Goal: Task Accomplishment & Management: Complete application form

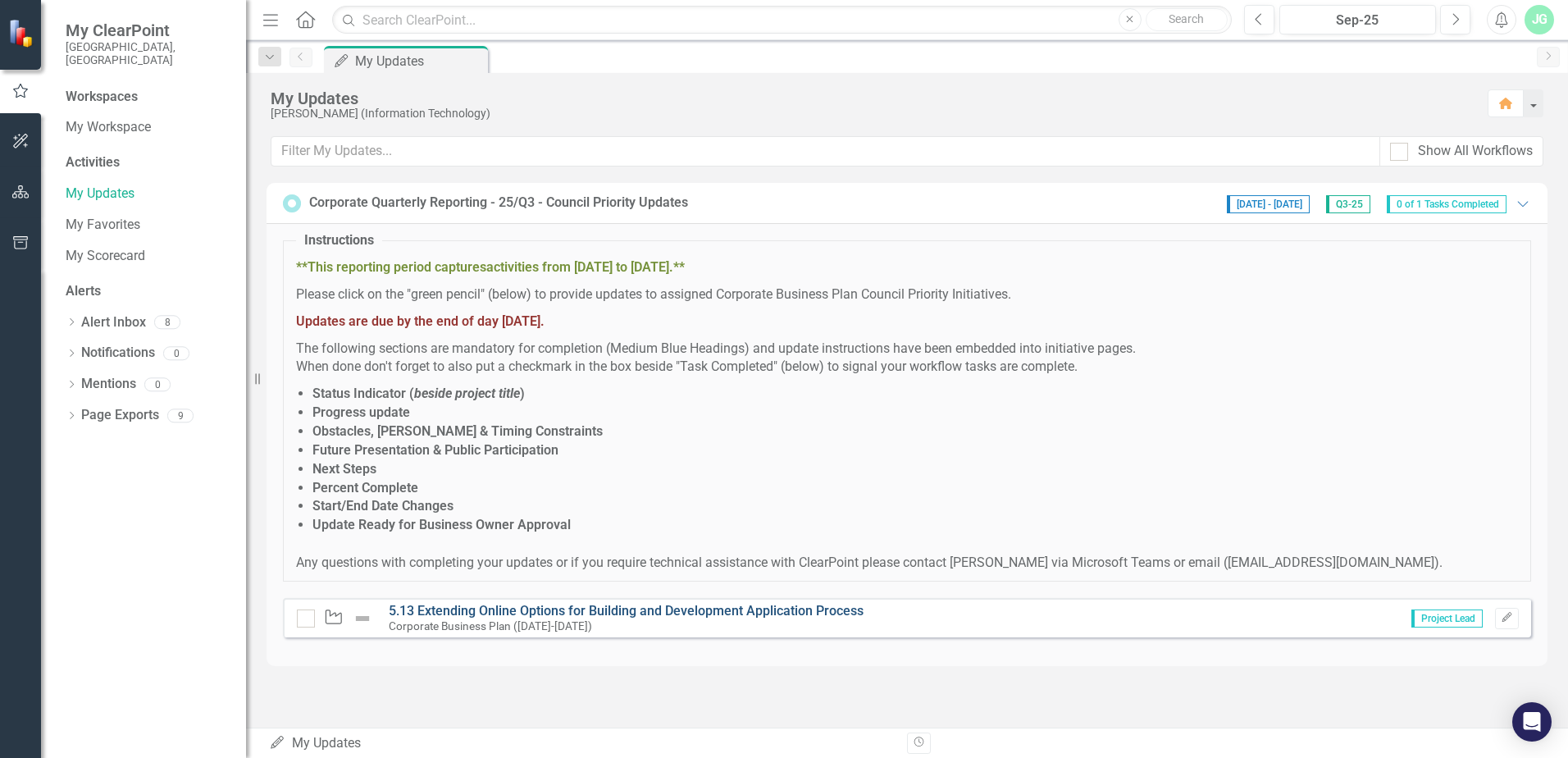
click at [630, 611] on link "5.13 Extending Online Options for Building and Development Application Process" at bounding box center [626, 610] width 475 height 15
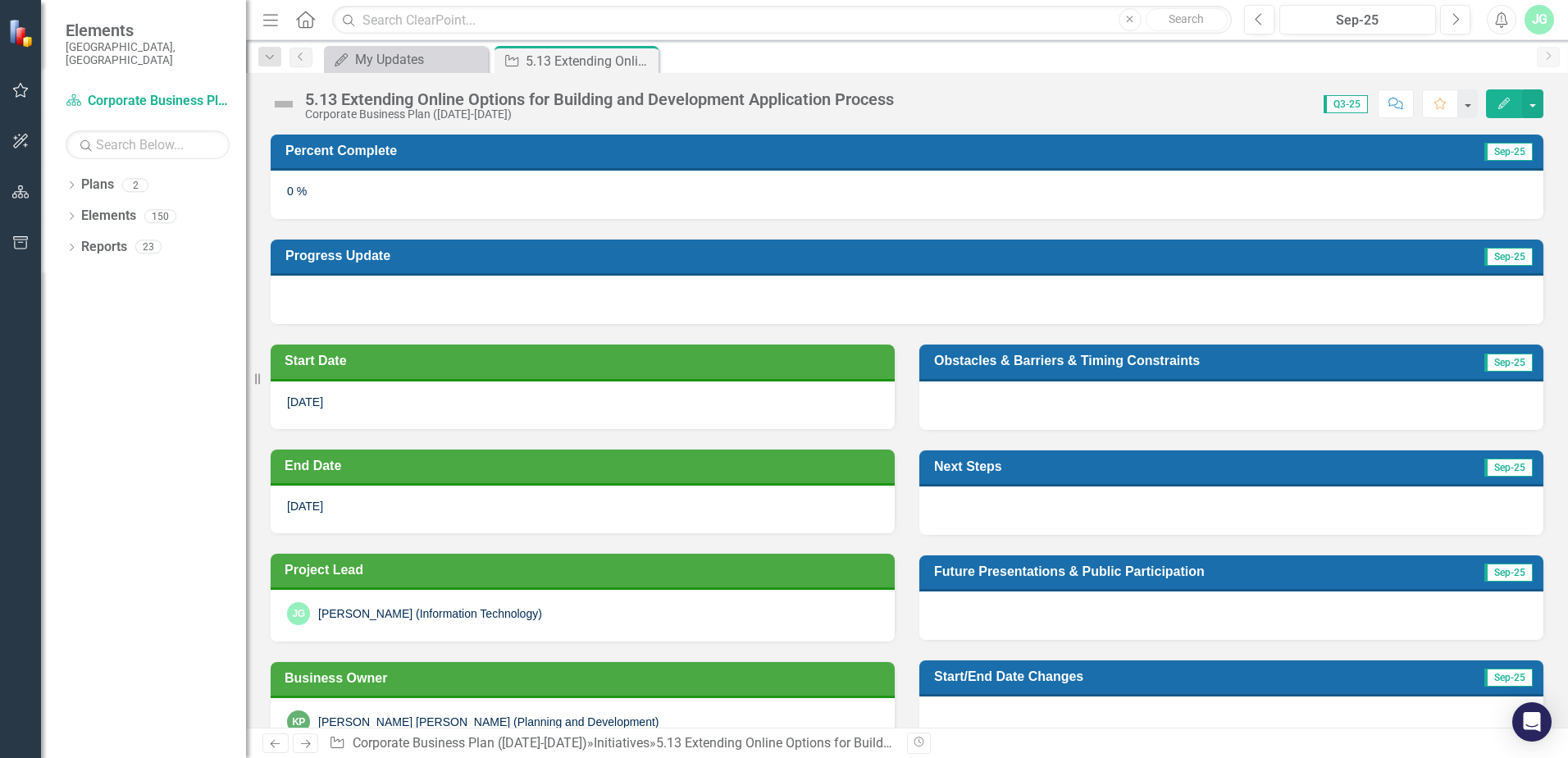
click at [1174, 190] on div "0 %" at bounding box center [906, 194] width 1272 height 47
click at [307, 190] on div "0 %" at bounding box center [906, 194] width 1272 height 47
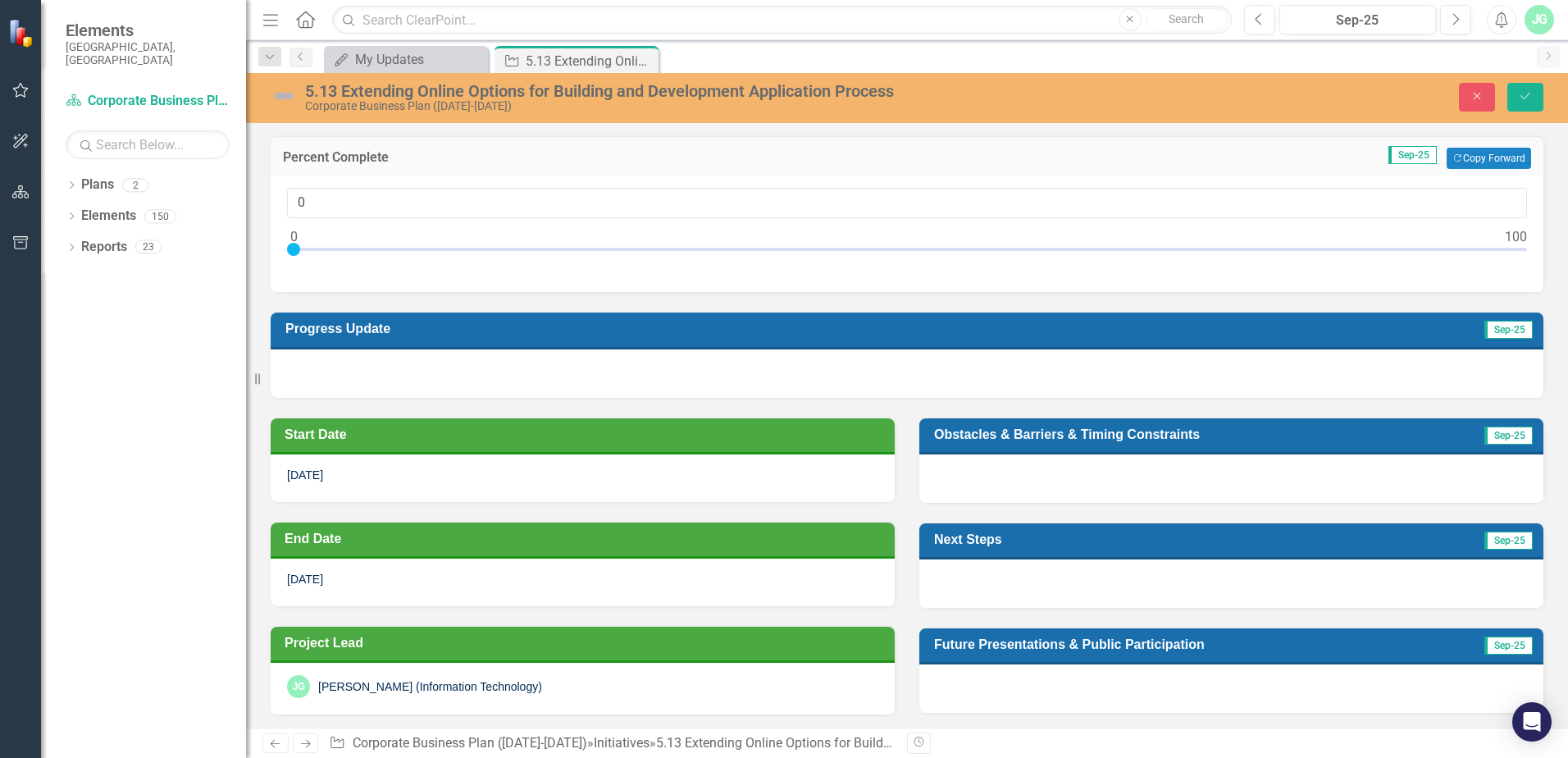
drag, startPoint x: 292, startPoint y: 244, endPoint x: 261, endPoint y: 245, distance: 31.0
click at [261, 245] on div "Percent Complete Sep-25 Copy Forward Copy Forward 0" at bounding box center [906, 203] width 1298 height 177
click at [818, 60] on div "My Updates My Updates Close Initiative 5.13 Extending Online Options for Buildi…" at bounding box center [924, 58] width 1208 height 26
click at [914, 56] on div "My Updates My Updates Close Initiative 5.13 Extending Online Options for Buildi…" at bounding box center [924, 58] width 1208 height 26
click at [731, 685] on div "[PERSON_NAME] [PERSON_NAME] (Information Technology)" at bounding box center [582, 687] width 591 height 23
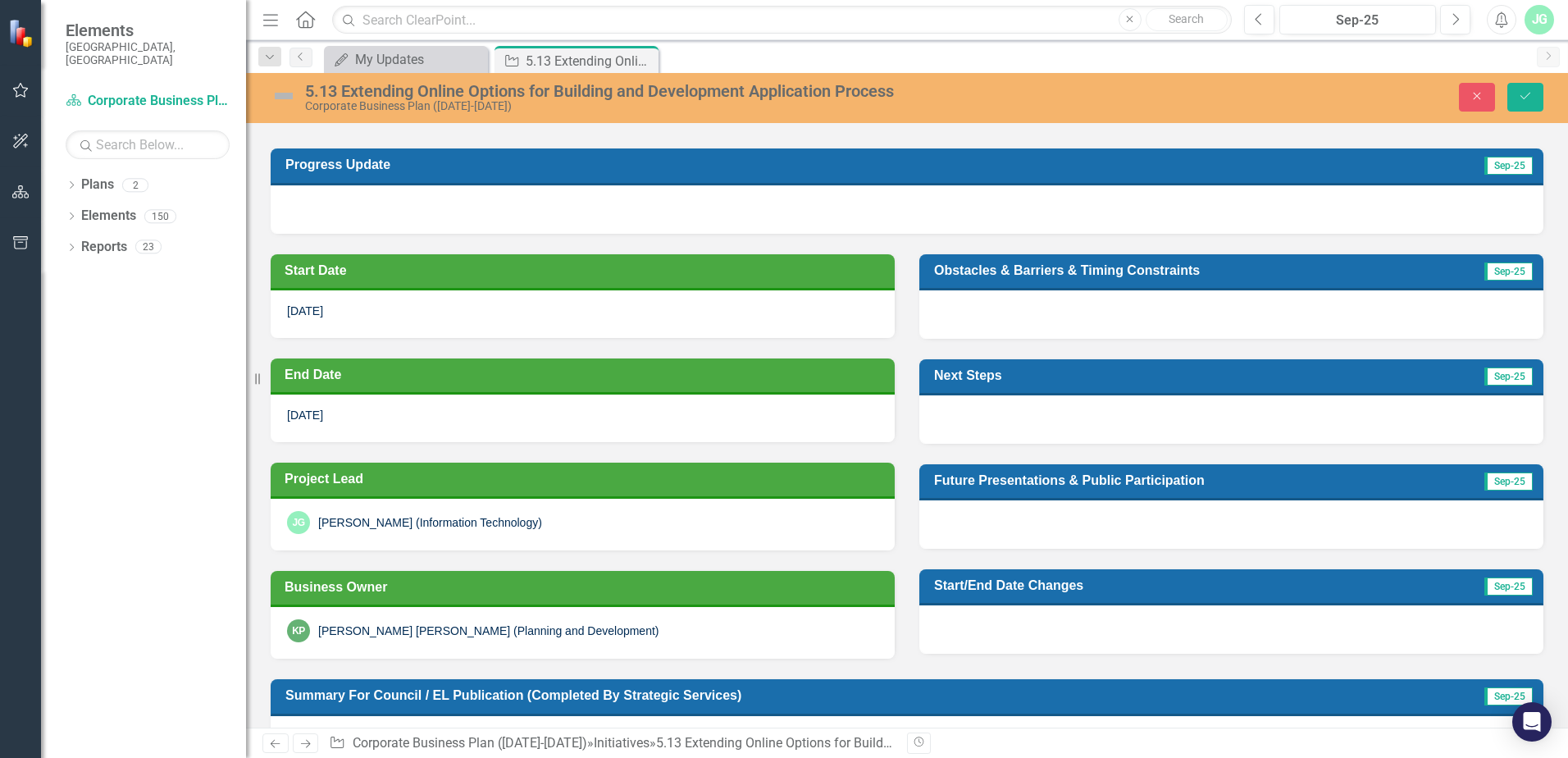
scroll to position [246, 0]
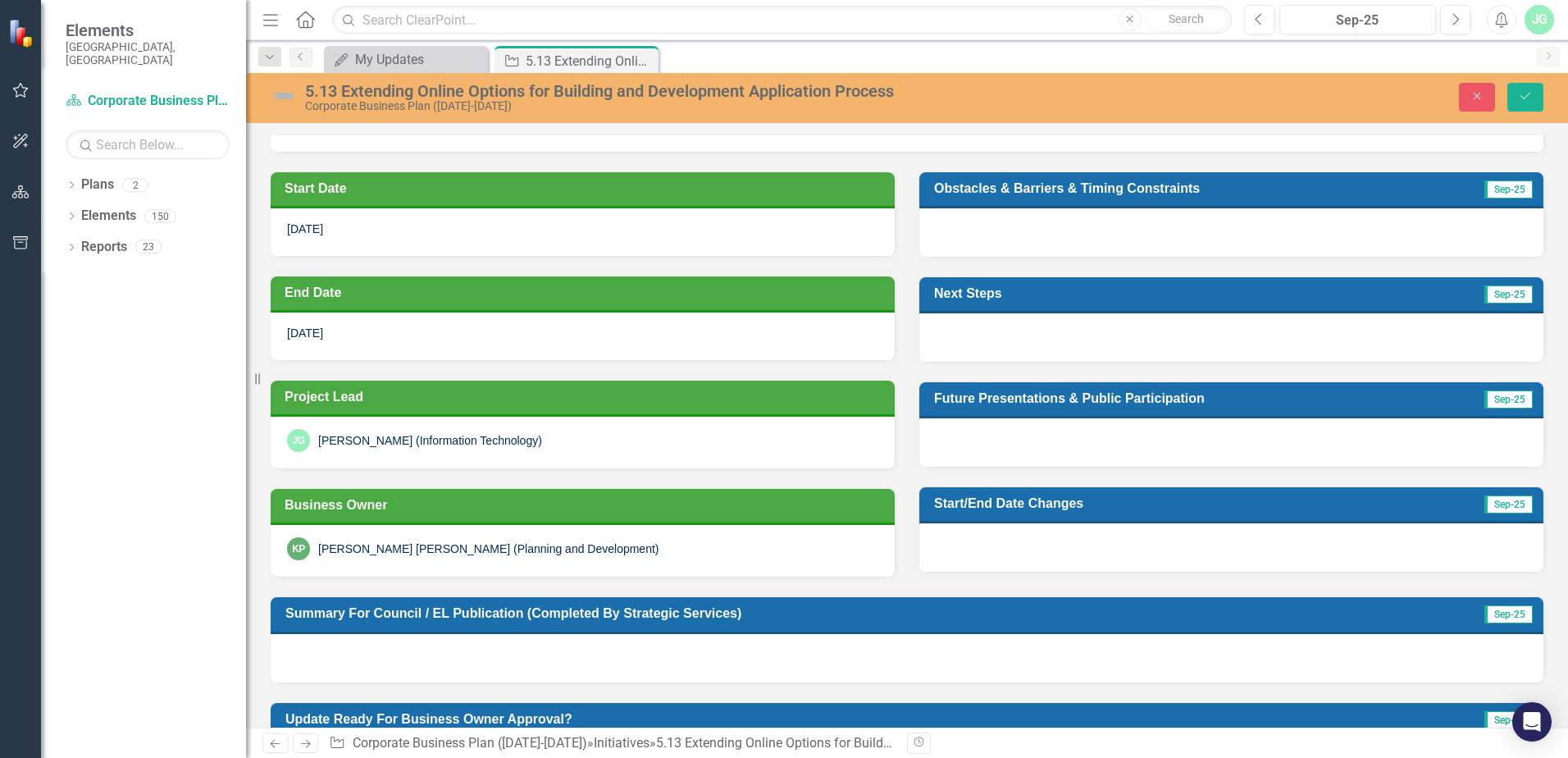
click at [396, 197] on td "Start Date" at bounding box center [586, 190] width 602 height 28
click at [334, 226] on div "[DATE]" at bounding box center [582, 232] width 624 height 47
click at [334, 227] on div "[DATE]" at bounding box center [582, 232] width 624 height 47
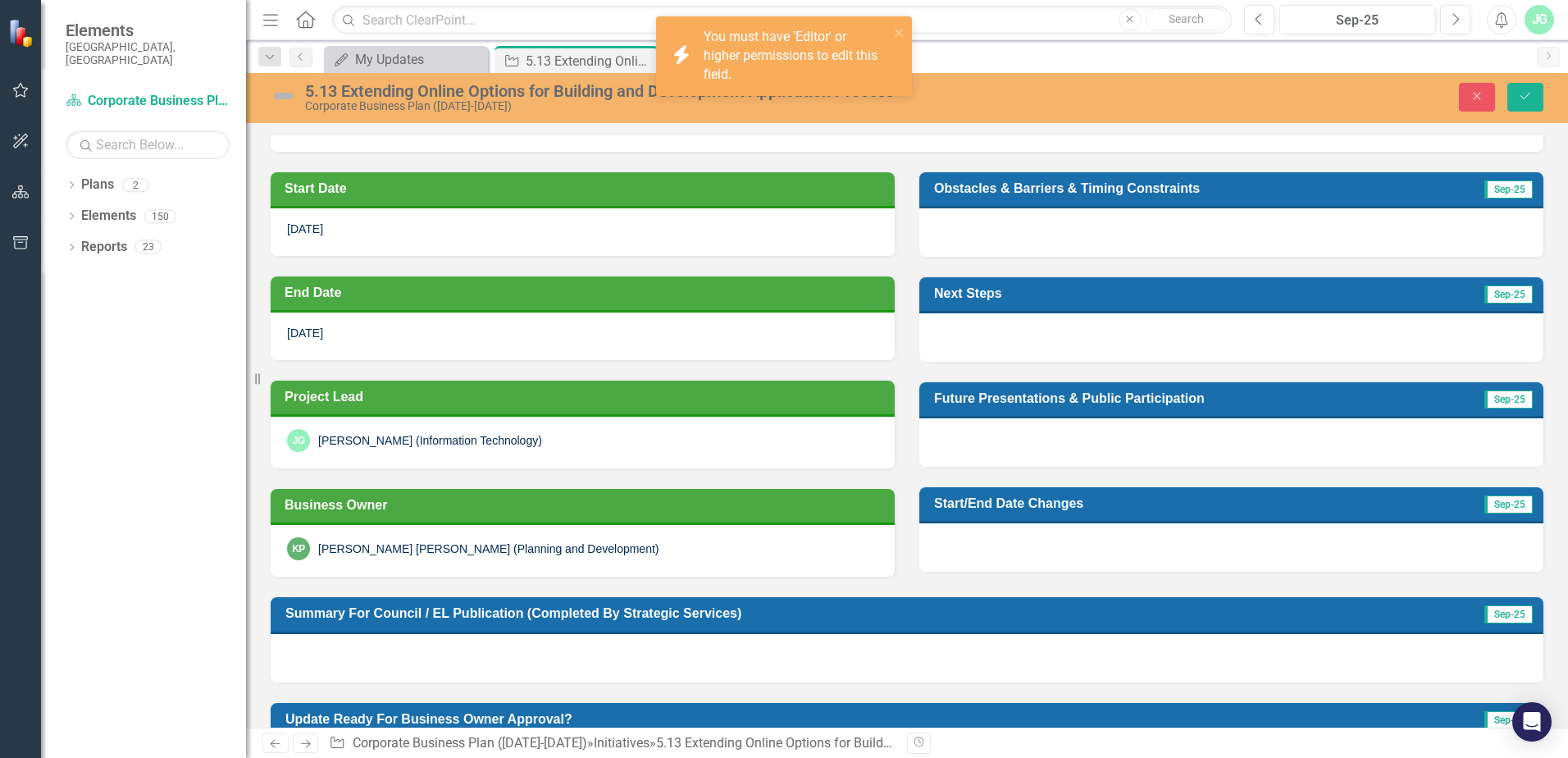
click at [343, 341] on div "[DATE]" at bounding box center [582, 336] width 624 height 47
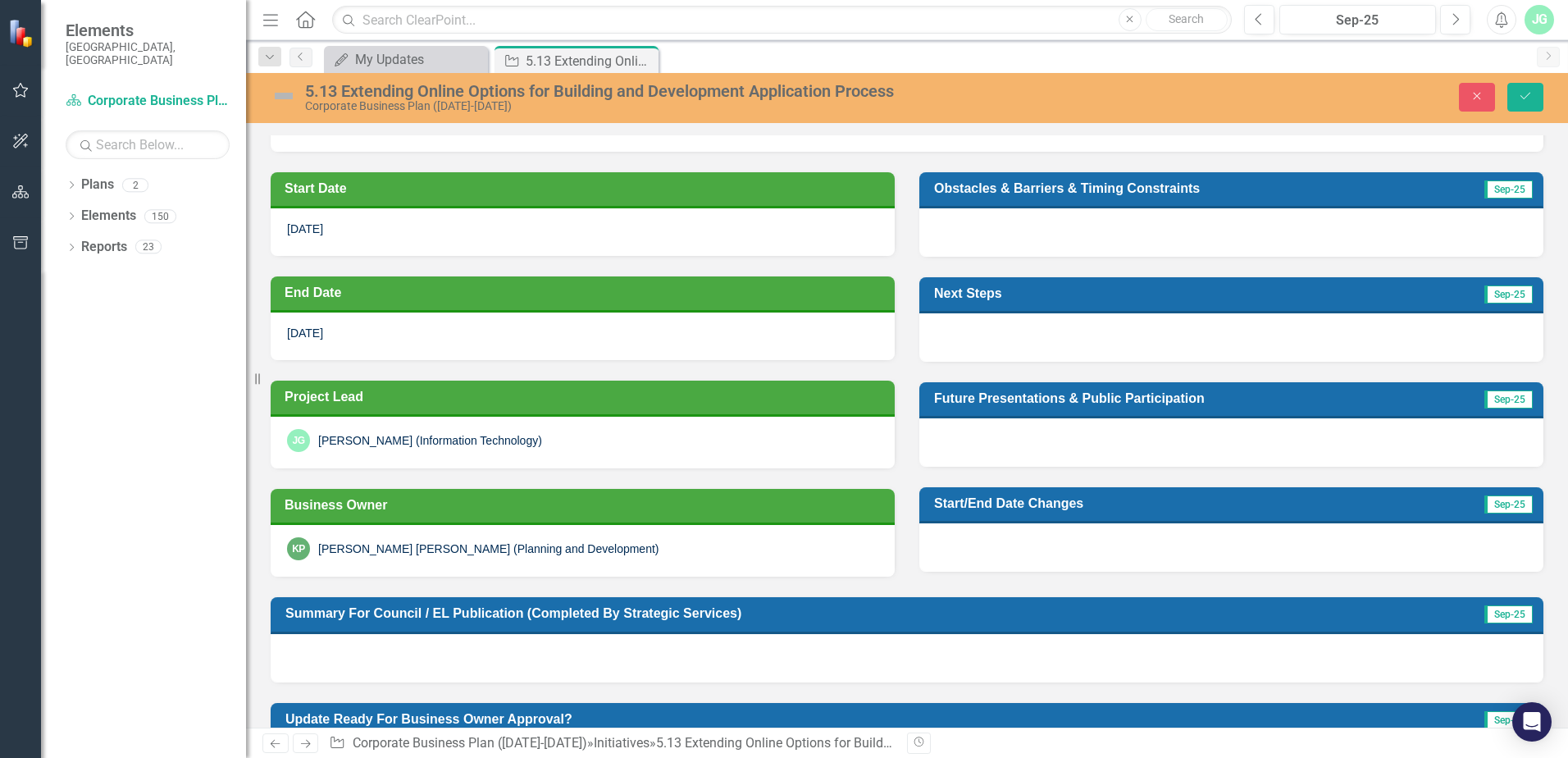
click at [375, 335] on div "[DATE]" at bounding box center [582, 336] width 624 height 47
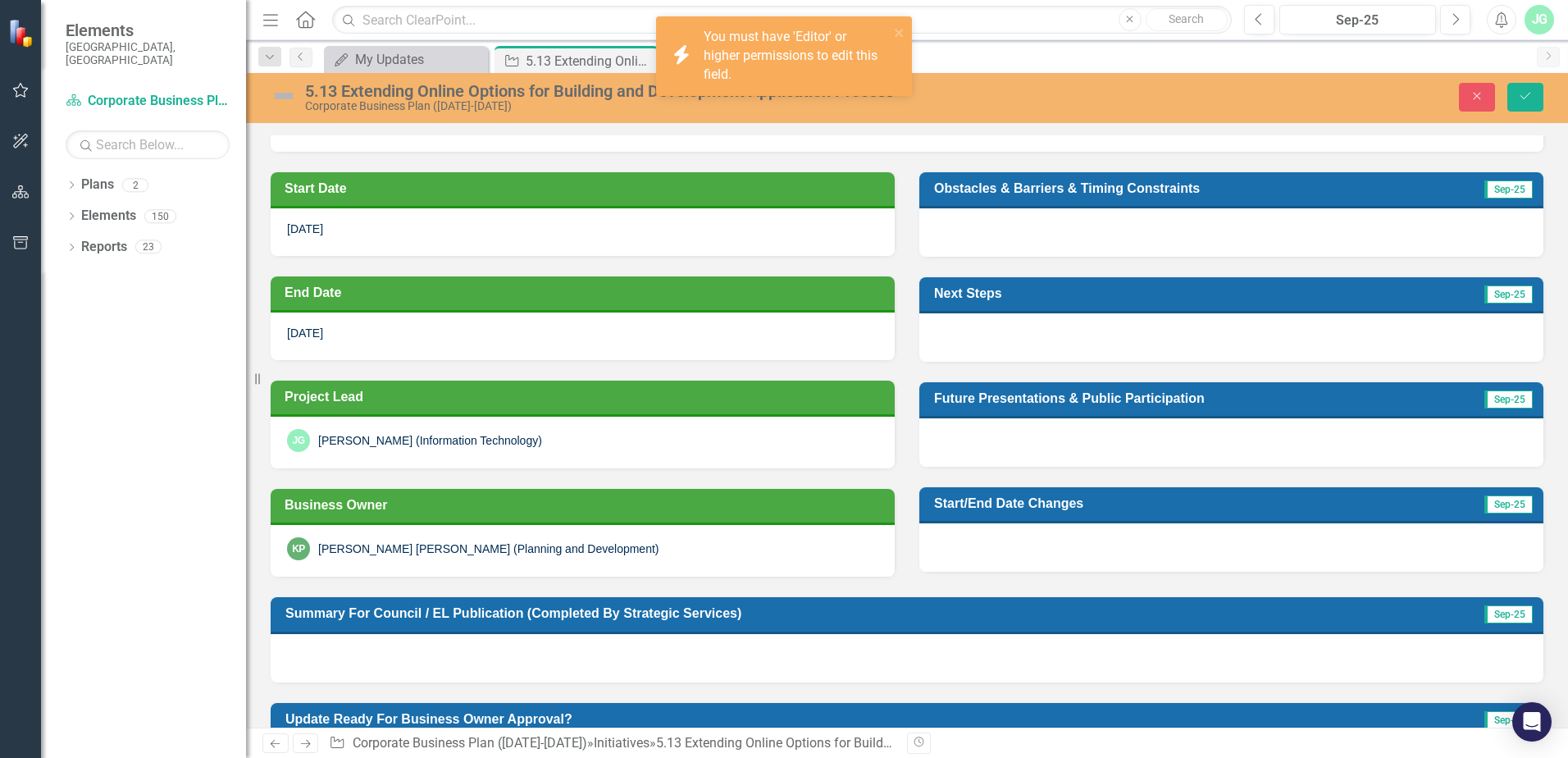
click at [318, 300] on td "End Date" at bounding box center [586, 294] width 602 height 28
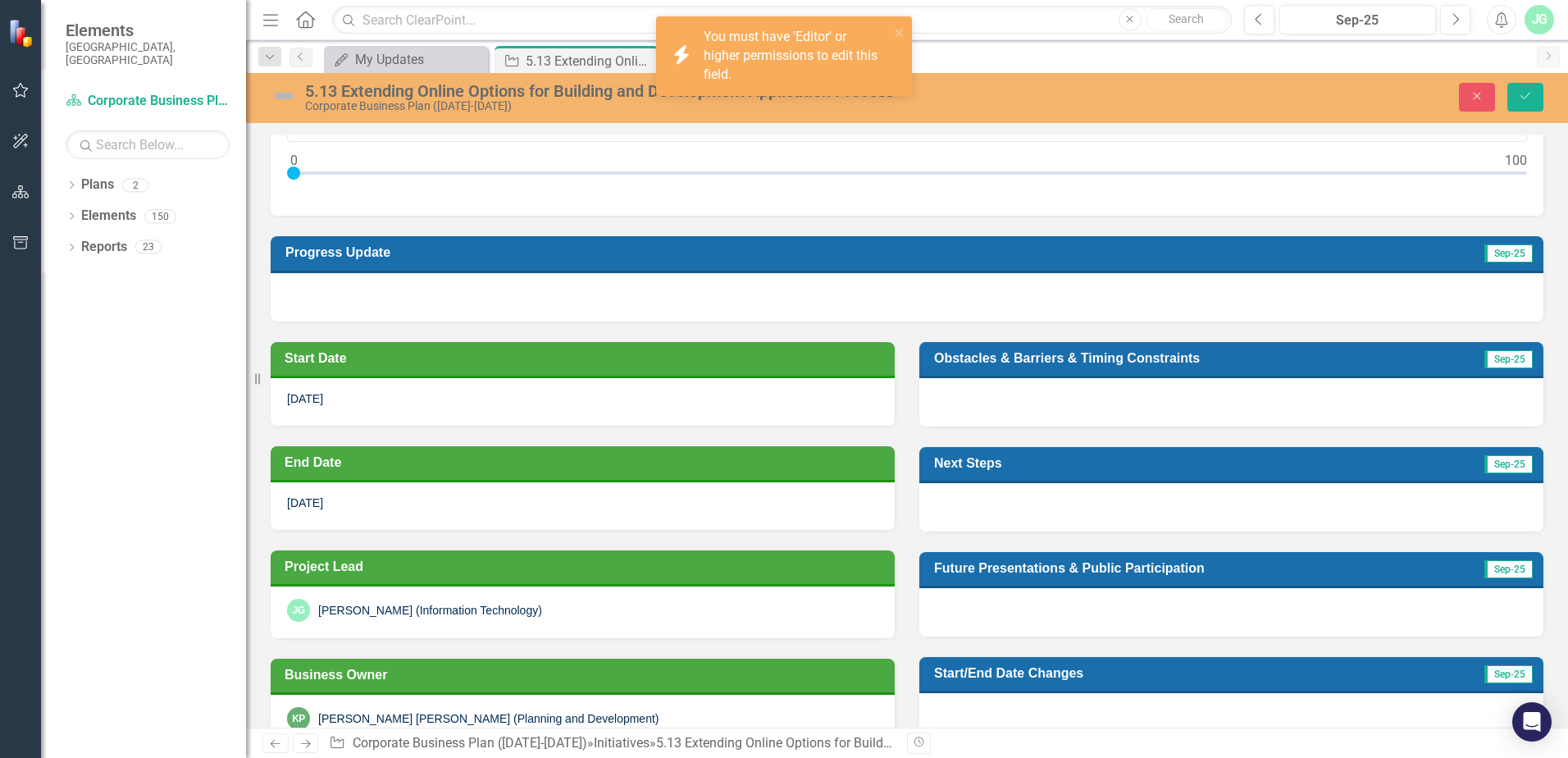
scroll to position [0, 0]
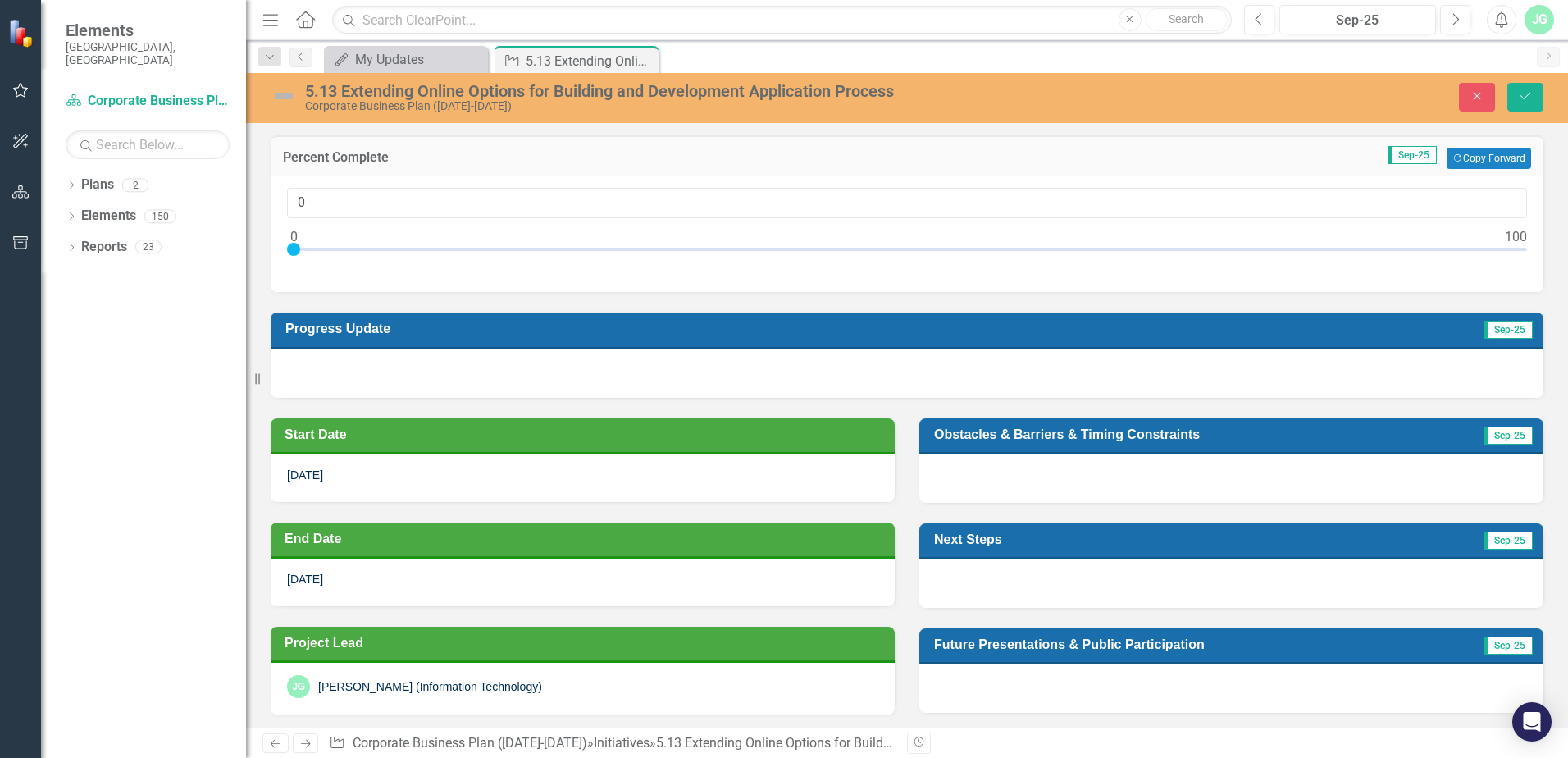
click at [415, 442] on h3 "Start Date" at bounding box center [586, 434] width 602 height 15
click at [574, 59] on div "5.13 Extending Online Options for Building and Development Application Process" at bounding box center [570, 61] width 88 height 21
click at [318, 252] on div at bounding box center [906, 253] width 1239 height 21
type input "20"
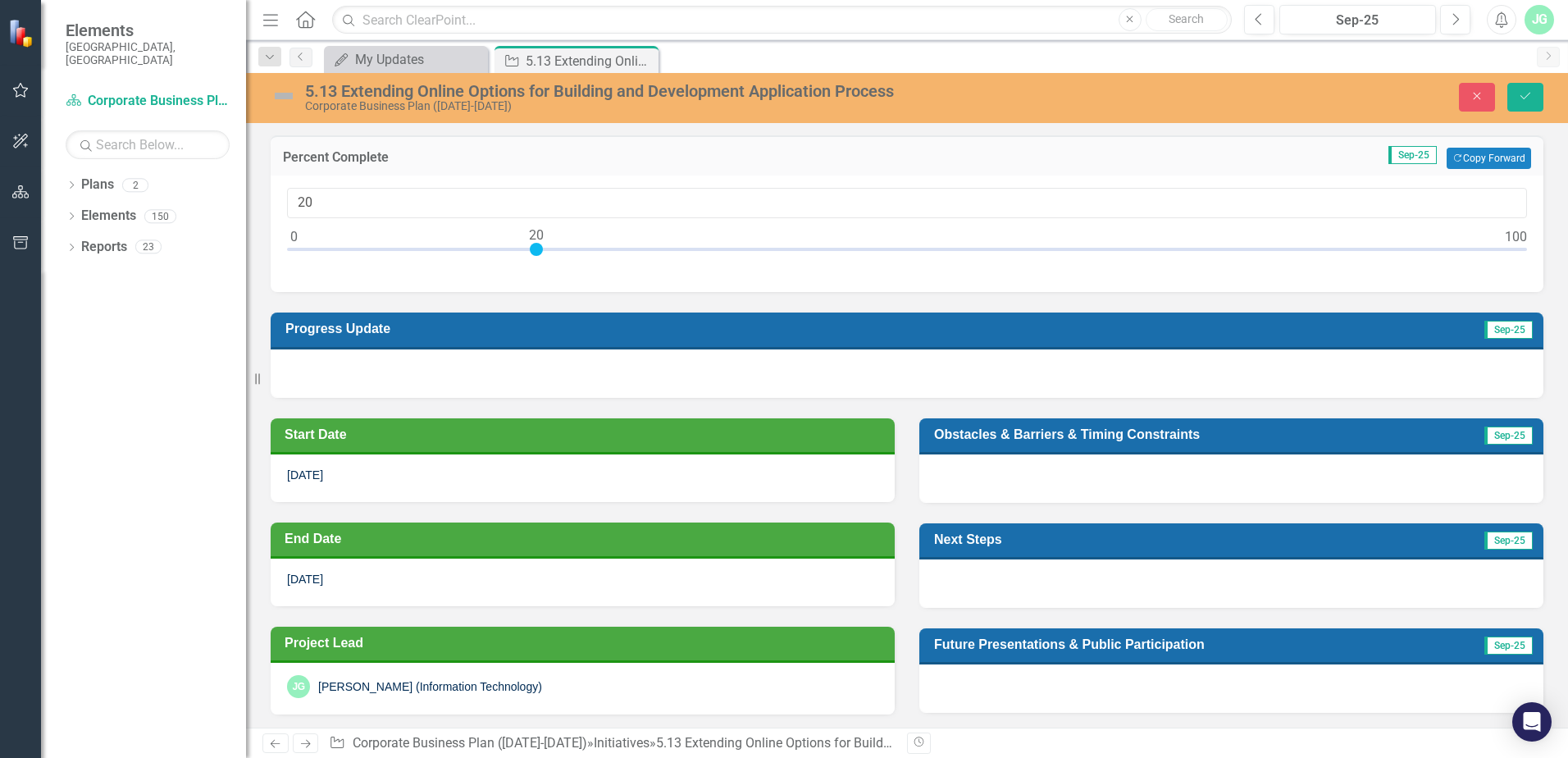
drag, startPoint x: 319, startPoint y: 247, endPoint x: 538, endPoint y: 254, distance: 219.1
click at [538, 254] on div at bounding box center [536, 249] width 13 height 13
click at [358, 381] on div at bounding box center [906, 373] width 1272 height 47
click at [356, 375] on div at bounding box center [906, 373] width 1272 height 47
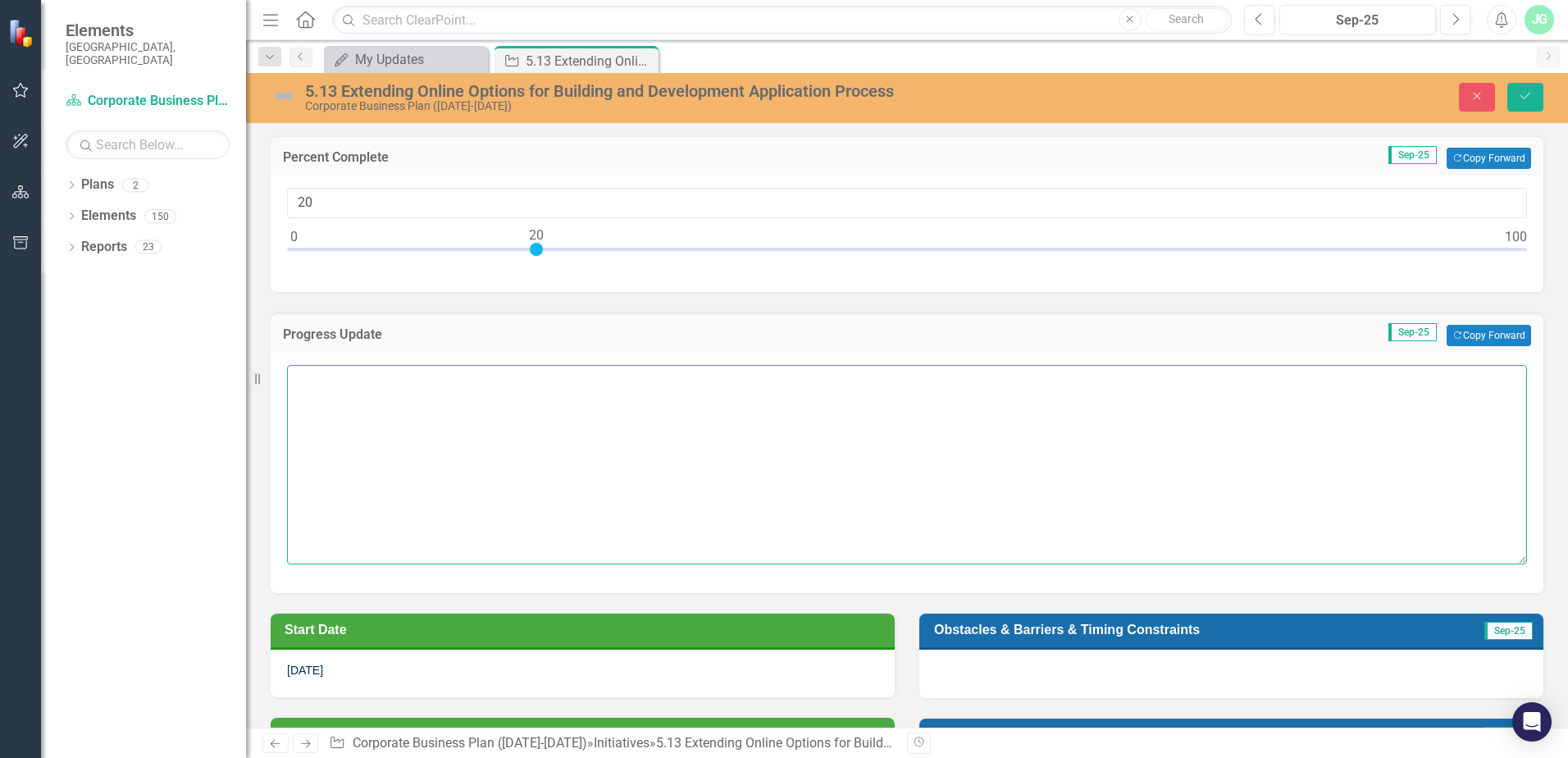
click at [356, 394] on textarea at bounding box center [906, 464] width 1239 height 199
drag, startPoint x: 503, startPoint y: 379, endPoint x: 551, endPoint y: 379, distance: 48.0
click at [551, 379] on textarea "Vendor has been selected, contract" at bounding box center [906, 464] width 1239 height 199
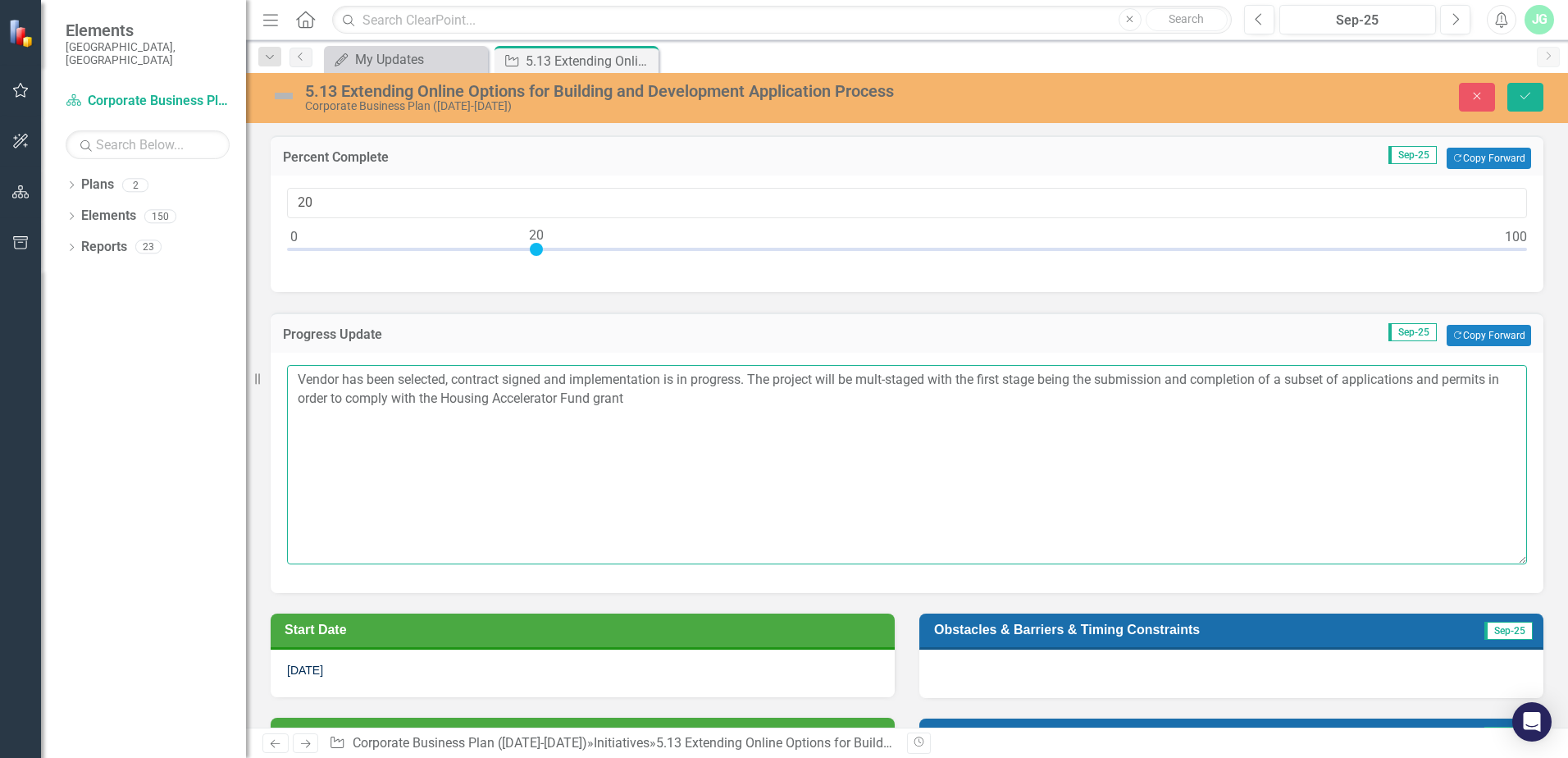
drag, startPoint x: 666, startPoint y: 398, endPoint x: 685, endPoint y: 402, distance: 19.4
click at [667, 398] on textarea "Vendor has been selected, contract signed and implementation is in progress. Th…" at bounding box center [906, 464] width 1239 height 199
click at [705, 435] on textarea "Vendor has been selected, contract signed and implementation is in progress. Th…" at bounding box center [906, 464] width 1239 height 199
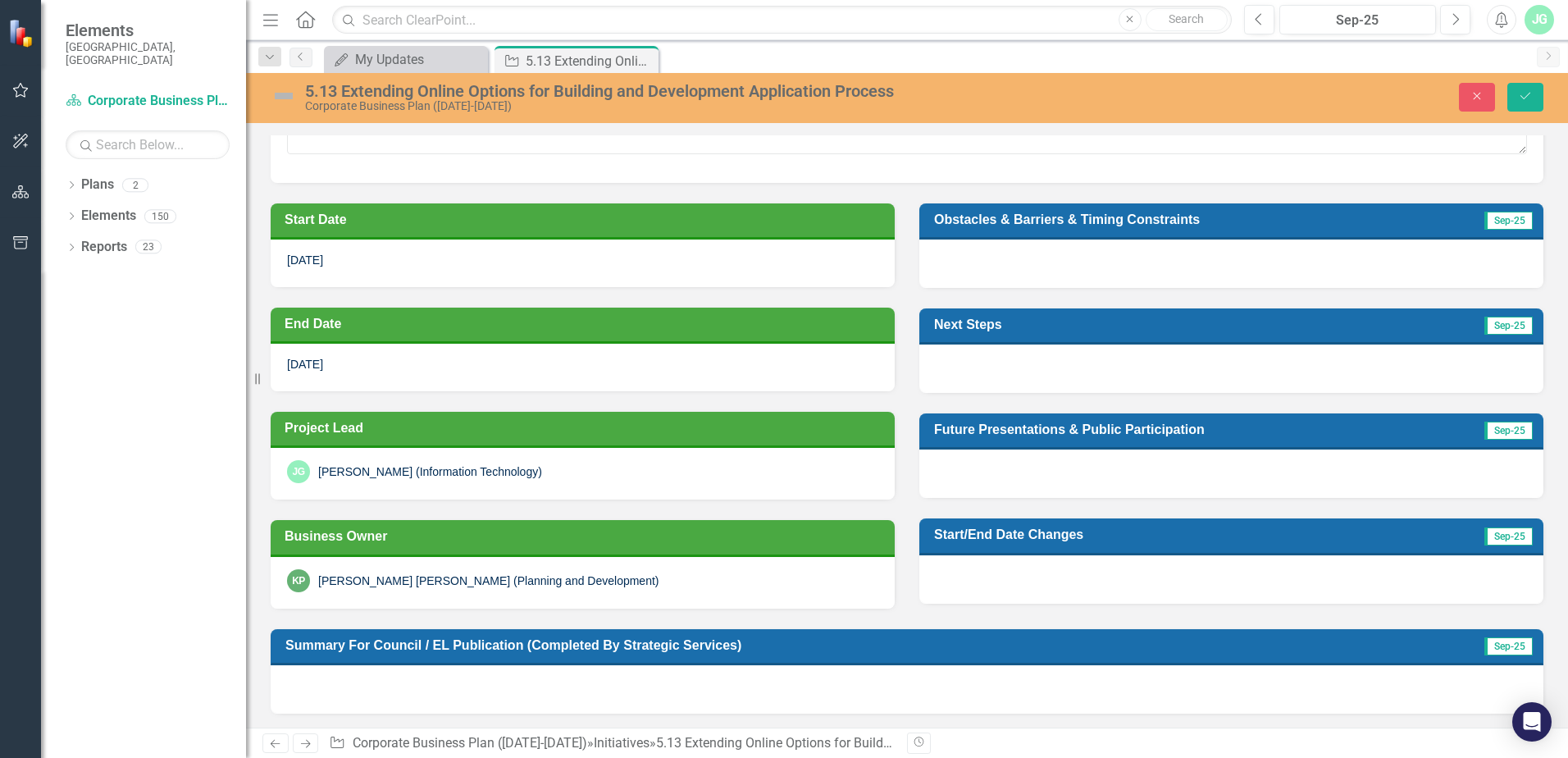
click at [967, 258] on div at bounding box center [1230, 263] width 624 height 47
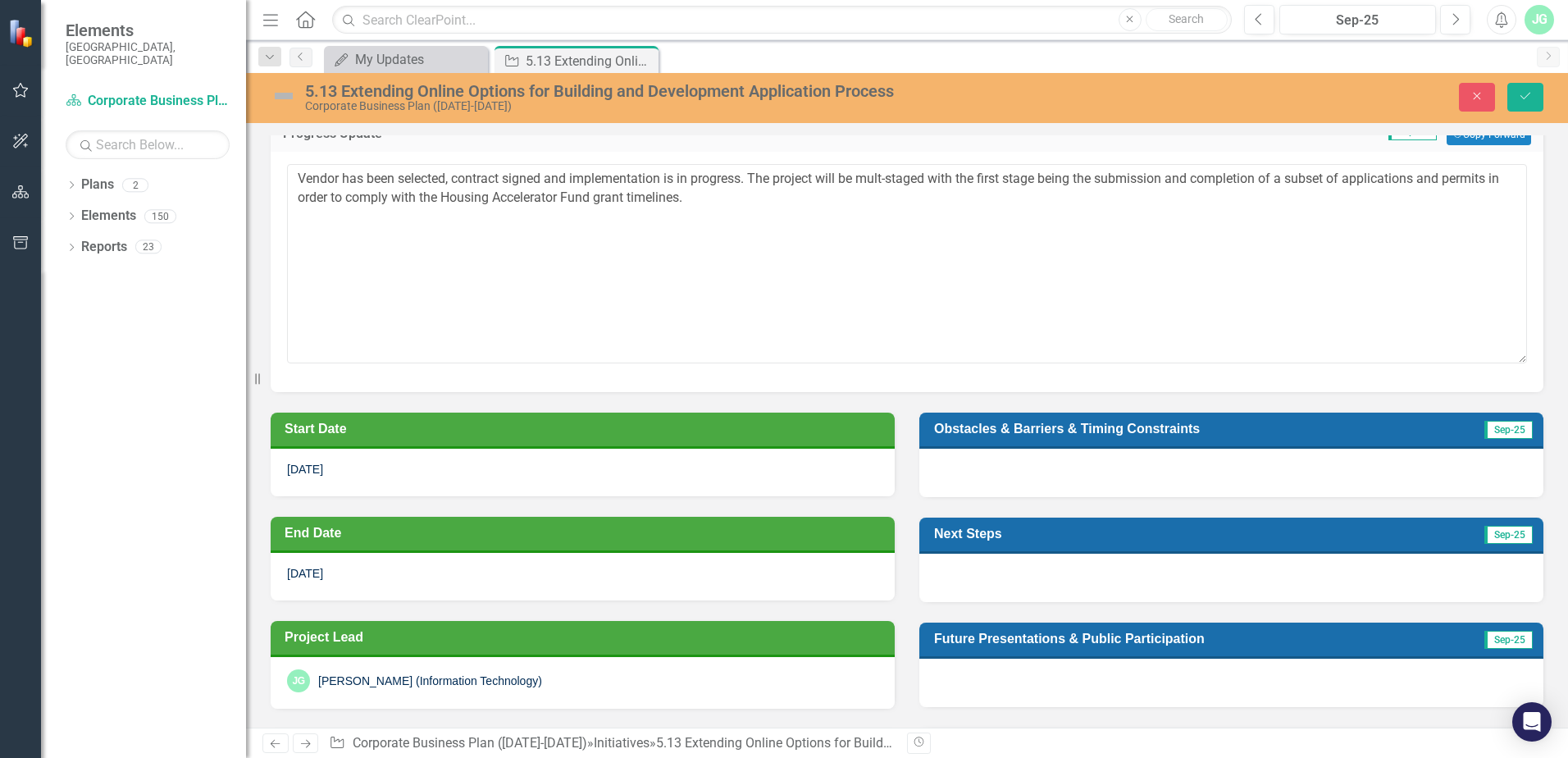
scroll to position [164, 0]
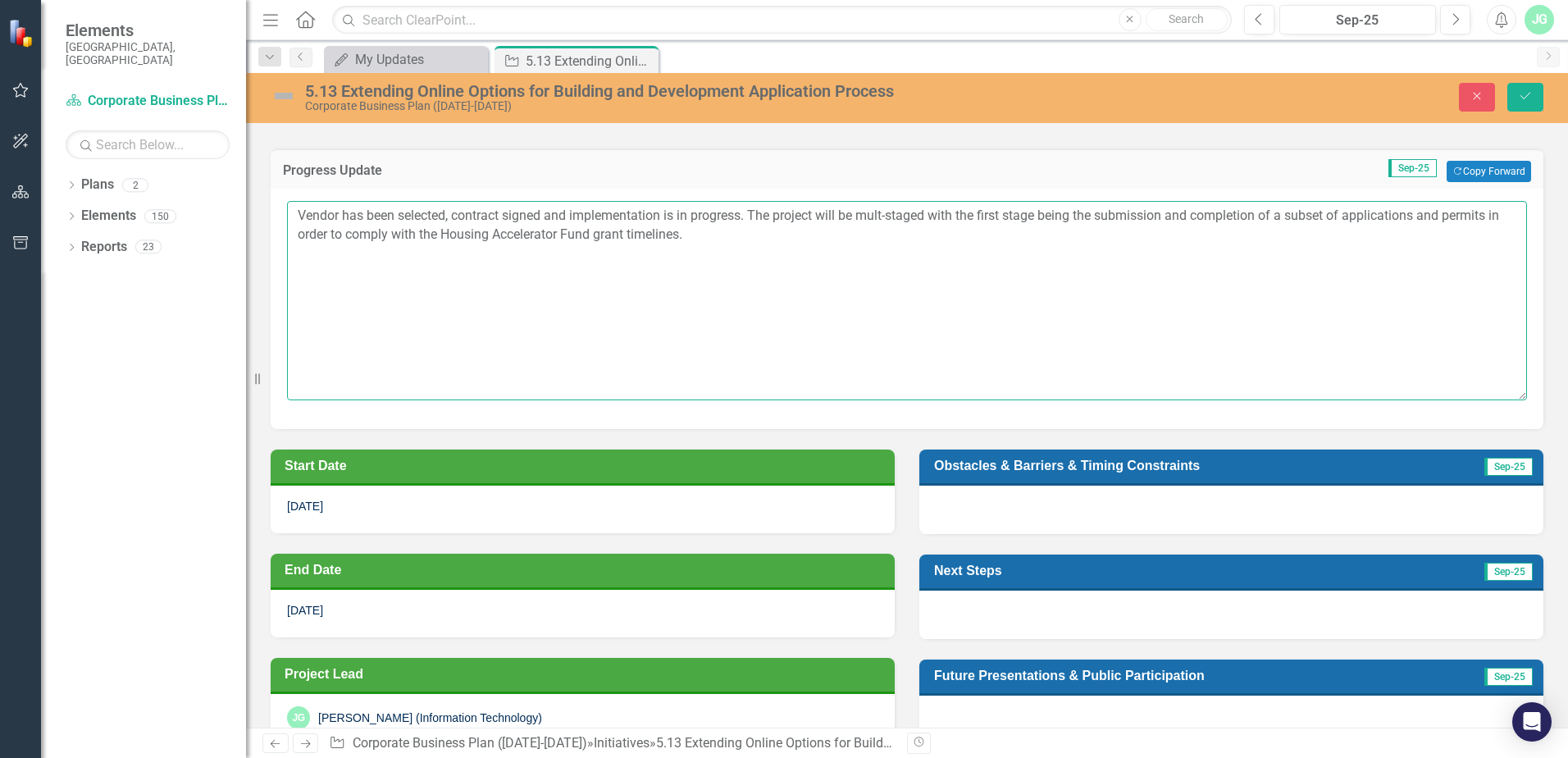
click at [899, 242] on textarea "Vendor has been selected, contract signed and implementation is in progress. Th…" at bounding box center [906, 300] width 1239 height 199
drag, startPoint x: 759, startPoint y: 212, endPoint x: 773, endPoint y: 229, distance: 22.0
click at [773, 229] on textarea "Vendor has been selected, contract signed and implementation is in progress. Th…" at bounding box center [906, 300] width 1239 height 199
drag, startPoint x: 872, startPoint y: 297, endPoint x: 767, endPoint y: 266, distance: 109.5
click at [871, 297] on textarea "Vendor has been selected, contract signed and implementation is in progress. Th…" at bounding box center [906, 300] width 1239 height 199
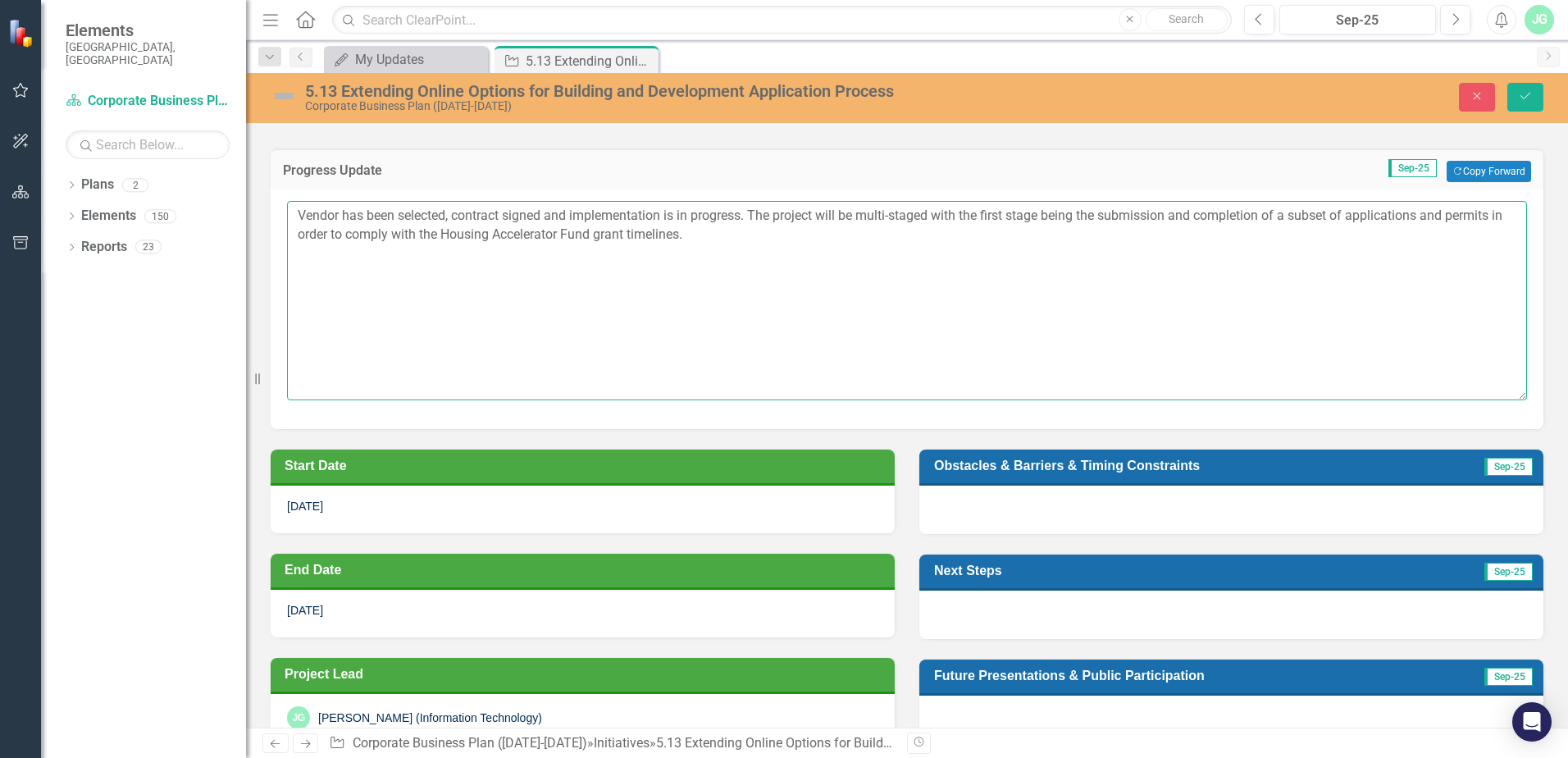
drag, startPoint x: 752, startPoint y: 212, endPoint x: 770, endPoint y: 234, distance: 28.4
click at [770, 234] on textarea "Vendor has been selected, contract signed and implementation is in progress. Th…" at bounding box center [906, 300] width 1239 height 199
type textarea "Vendor has been selected, contract signed and implementation is in progress. Th…"
click at [1074, 517] on div at bounding box center [1230, 509] width 624 height 47
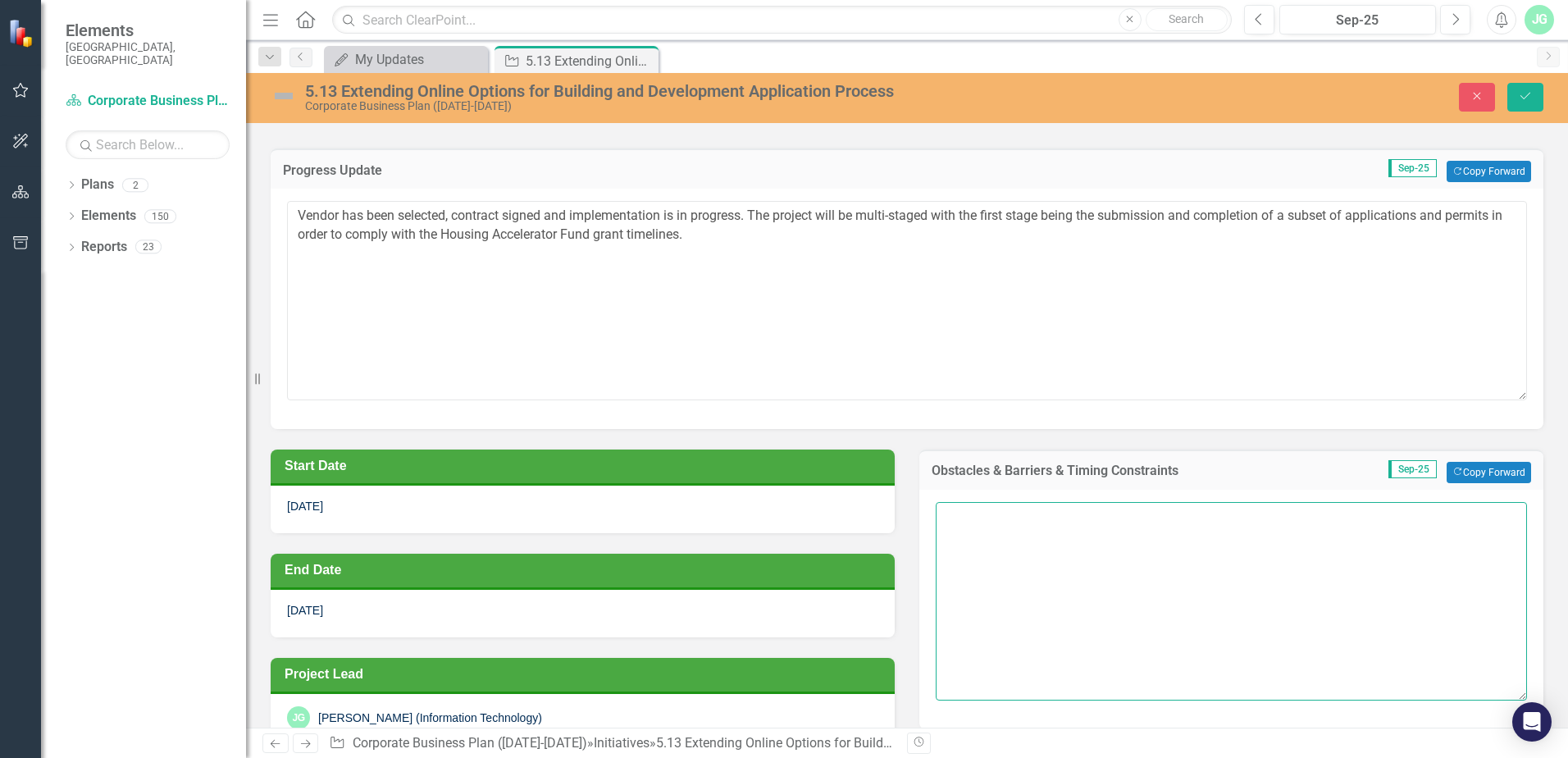
click at [1005, 525] on textarea at bounding box center [1231, 601] width 591 height 199
paste textarea "The project will be multi-staged with the first stage being the submission and …"
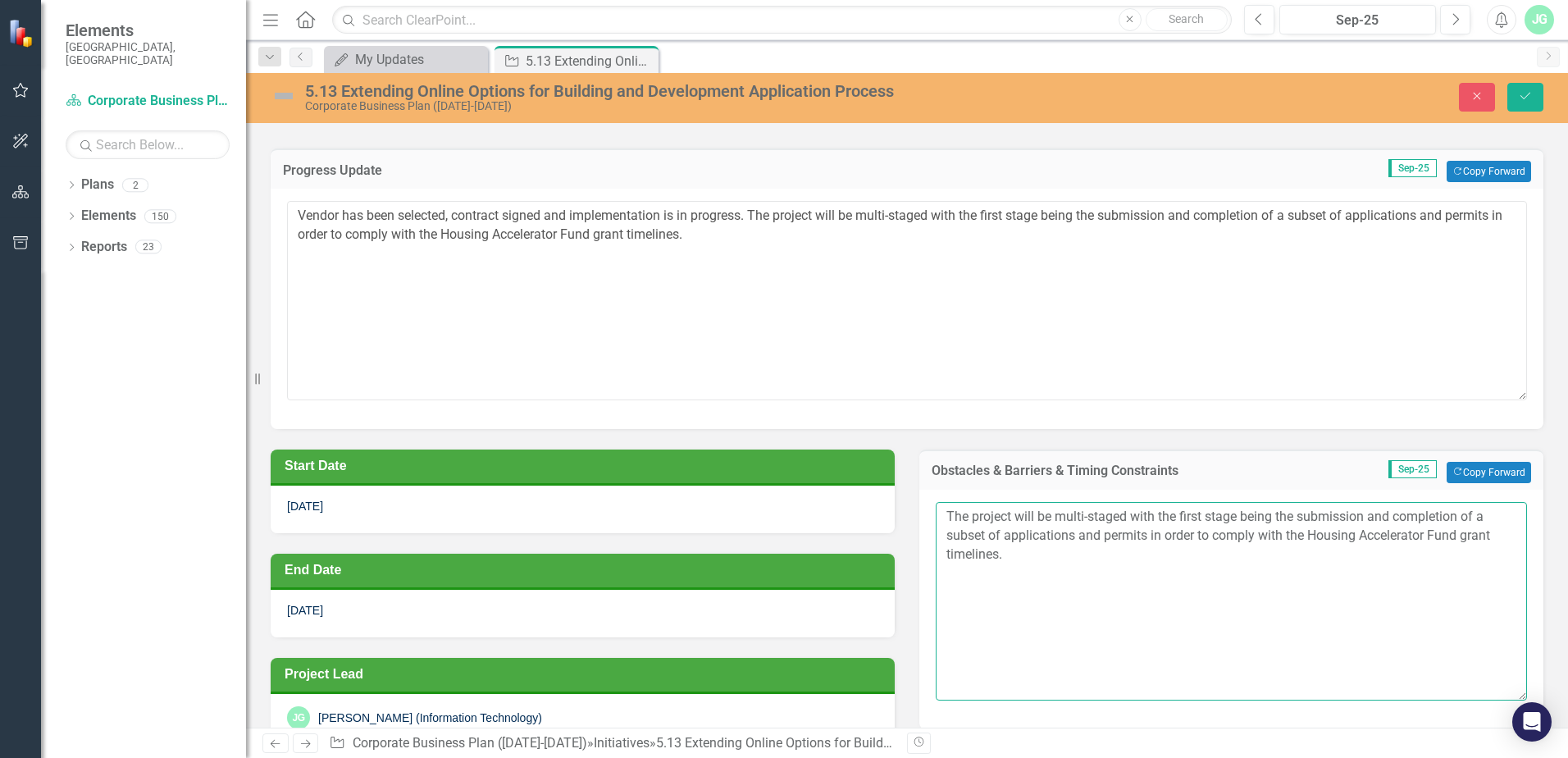
drag, startPoint x: 1008, startPoint y: 516, endPoint x: 1044, endPoint y: 539, distance: 42.7
click at [1010, 515] on textarea "The project will be multi-staged with the first stage being the submission and …" at bounding box center [1231, 601] width 591 height 199
click at [1046, 559] on textarea "The project is multi-staged with the first stage being the submission and compl…" at bounding box center [1231, 601] width 591 height 199
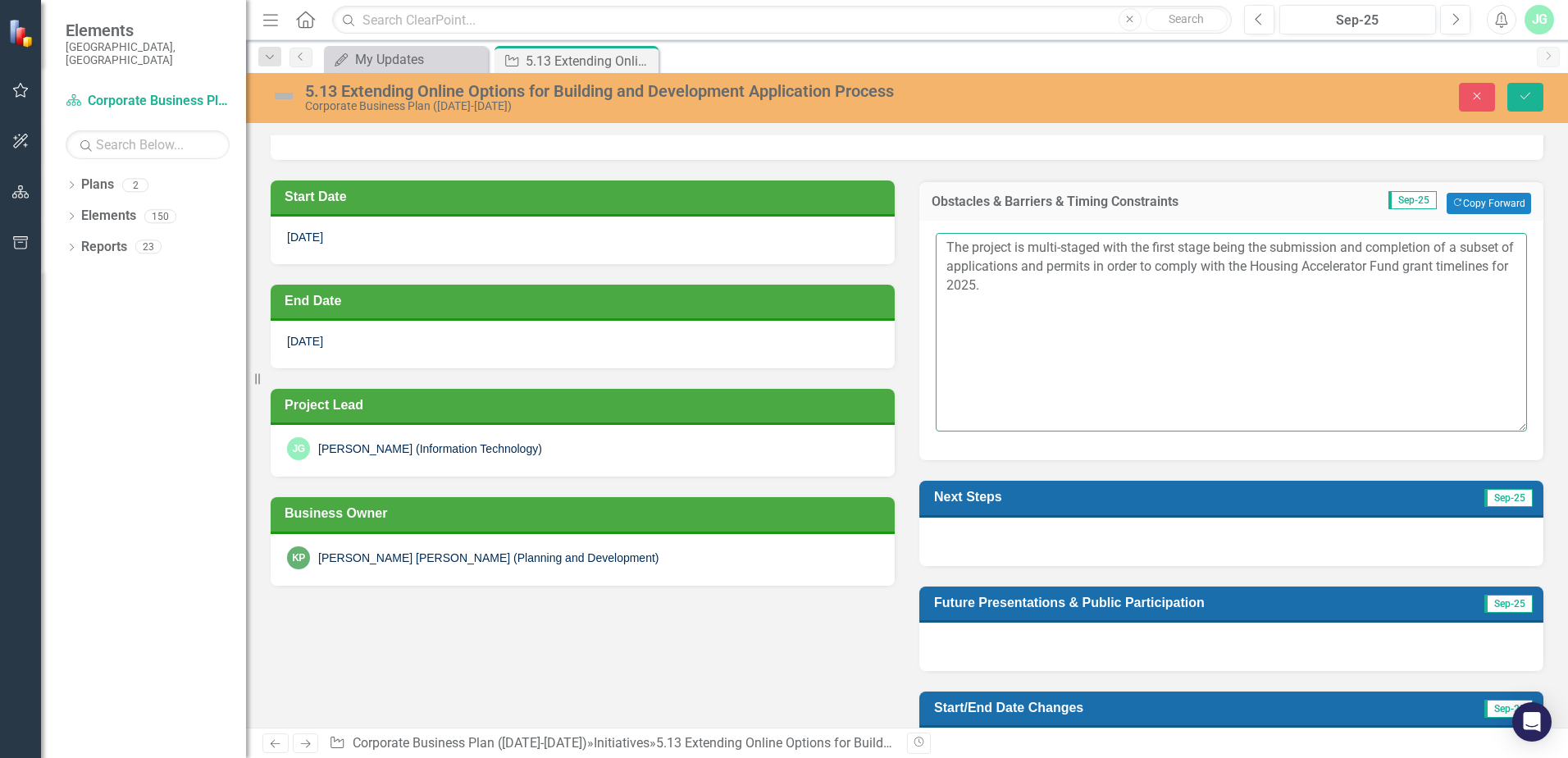
scroll to position [492, 0]
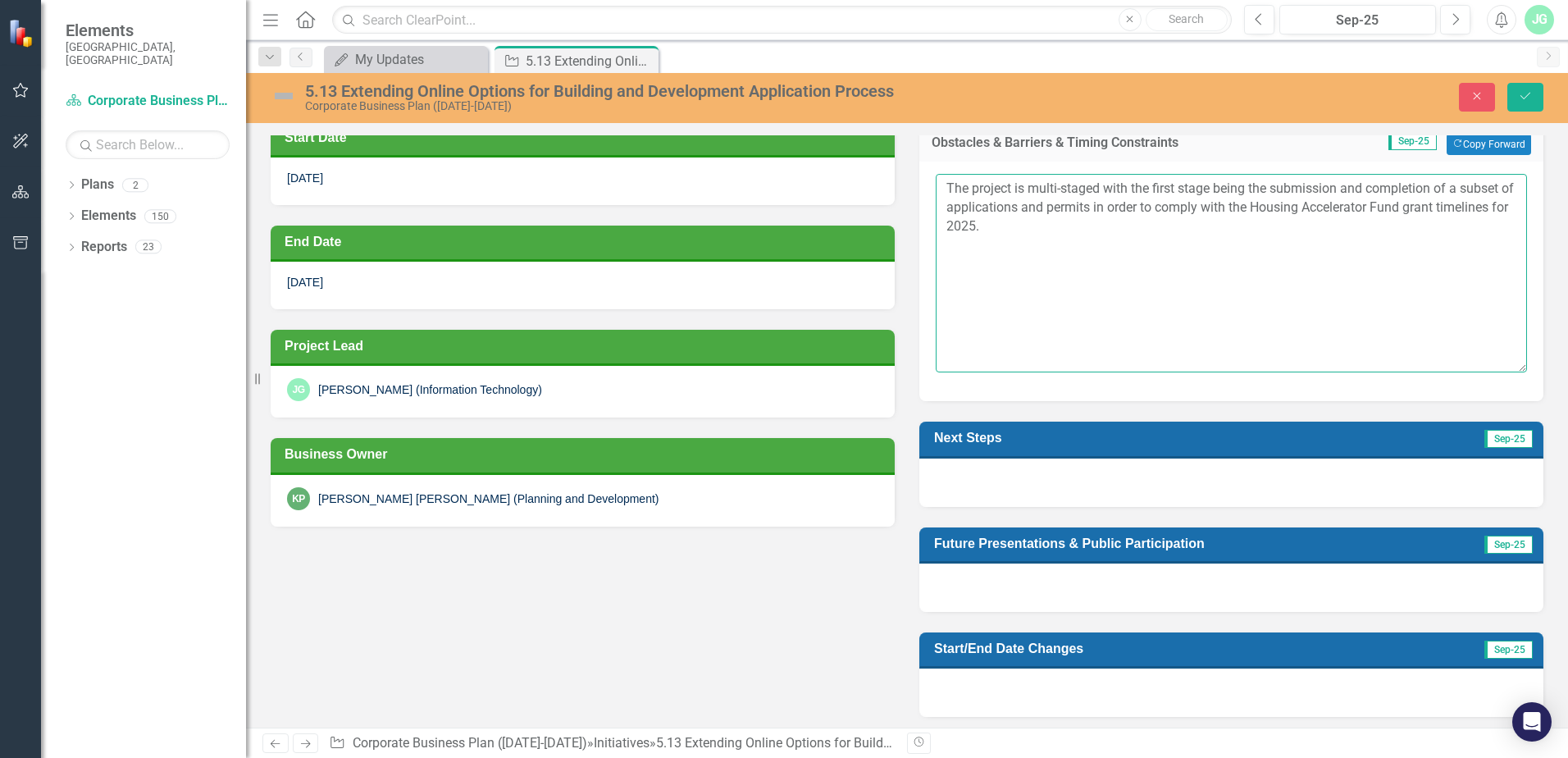
type textarea "The project is multi-staged with the first stage being the submission and compl…"
click at [652, 565] on div "Start Date [DATE] End Date [DATE] Project Lead [PERSON_NAME] [PERSON_NAME] (Inf…" at bounding box center [906, 409] width 1298 height 616
click at [964, 481] on div at bounding box center [1230, 482] width 624 height 47
click at [961, 692] on div at bounding box center [1230, 692] width 624 height 47
click at [961, 691] on div at bounding box center [1230, 692] width 624 height 47
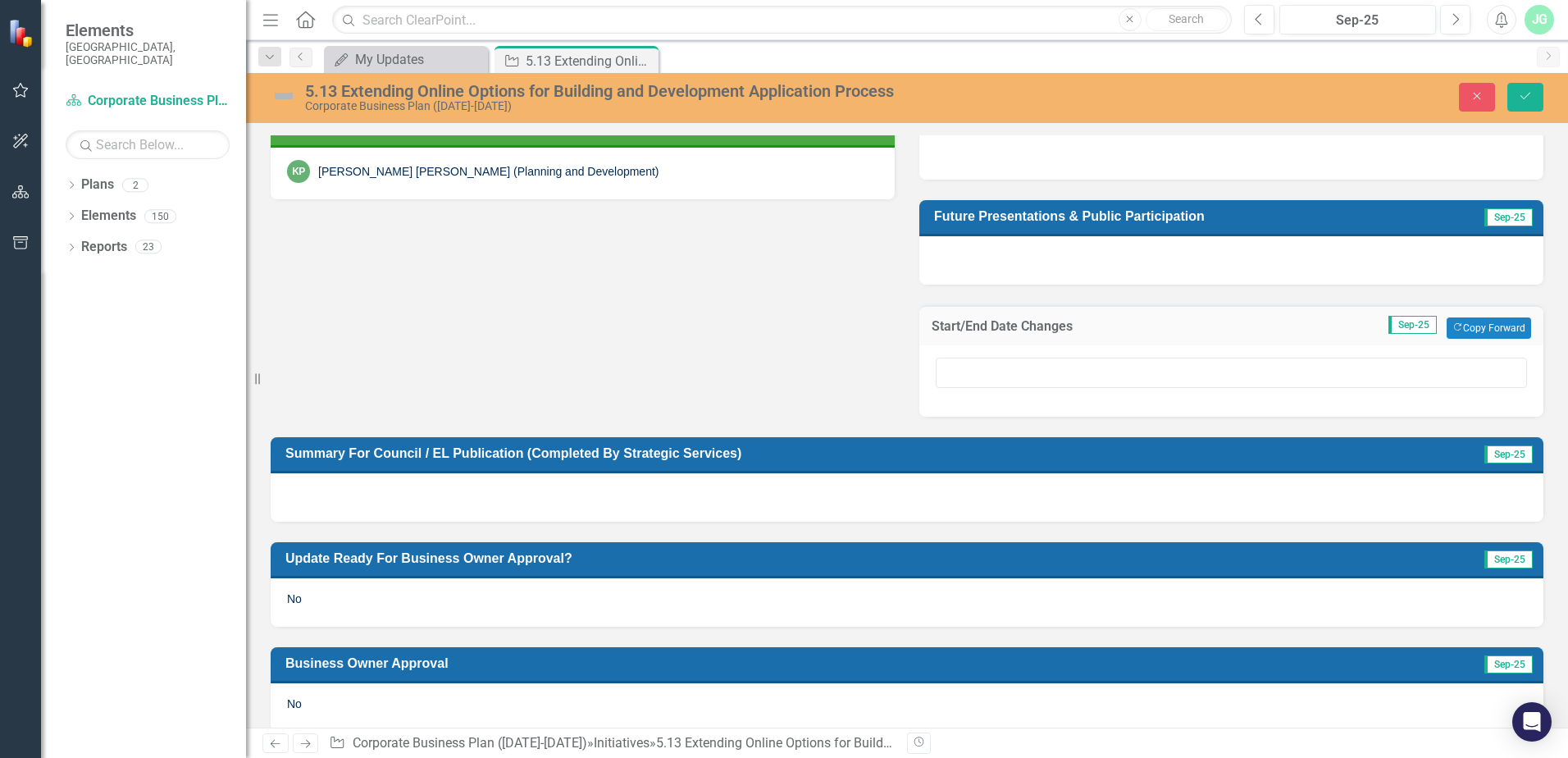
scroll to position [821, 0]
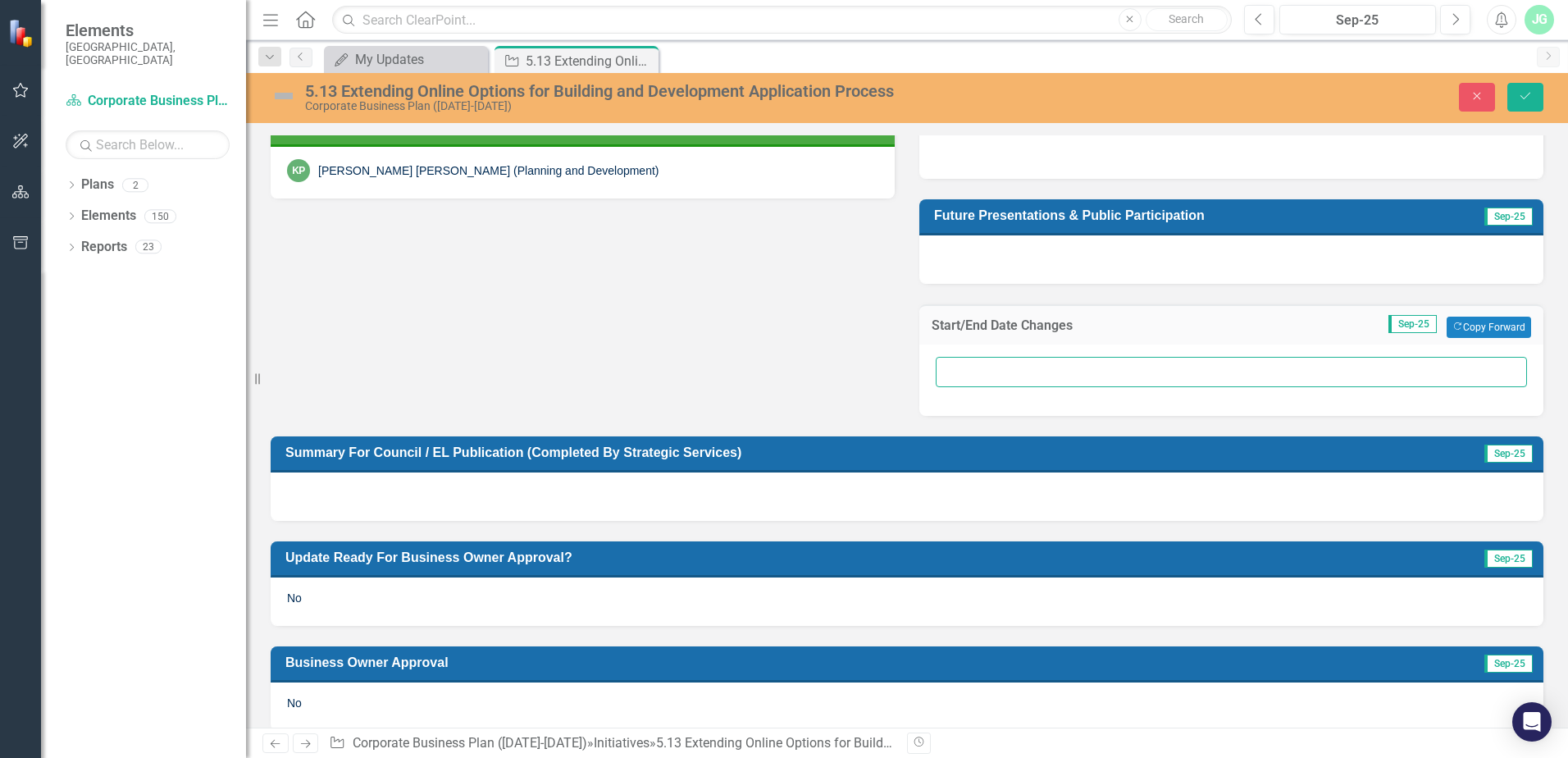
drag, startPoint x: 1002, startPoint y: 381, endPoint x: 998, endPoint y: 372, distance: 9.8
click at [1002, 381] on input "text" at bounding box center [1231, 372] width 591 height 30
drag, startPoint x: 1135, startPoint y: 372, endPoint x: 839, endPoint y: 366, distance: 296.1
click at [839, 366] on div "Start Date [DATE] End Date [DATE] Project Lead [PERSON_NAME] [PERSON_NAME] (Inf…" at bounding box center [906, 94] width 1298 height 643
type input "End date will need to be changed to [DATE]."
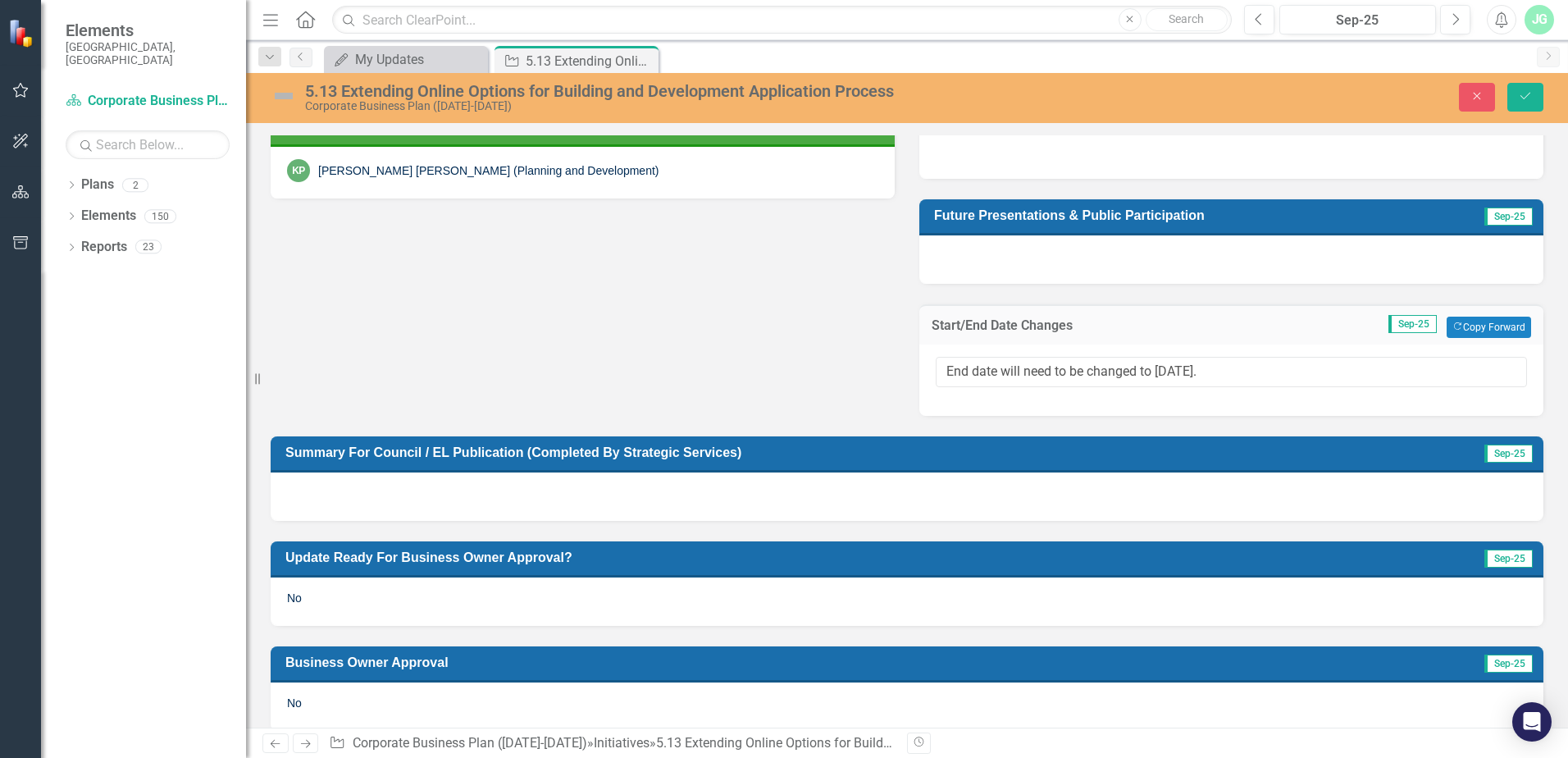
click at [566, 340] on div "Start Date [DATE] End Date [DATE] Project Lead [PERSON_NAME] [PERSON_NAME] (Inf…" at bounding box center [906, 94] width 1298 height 643
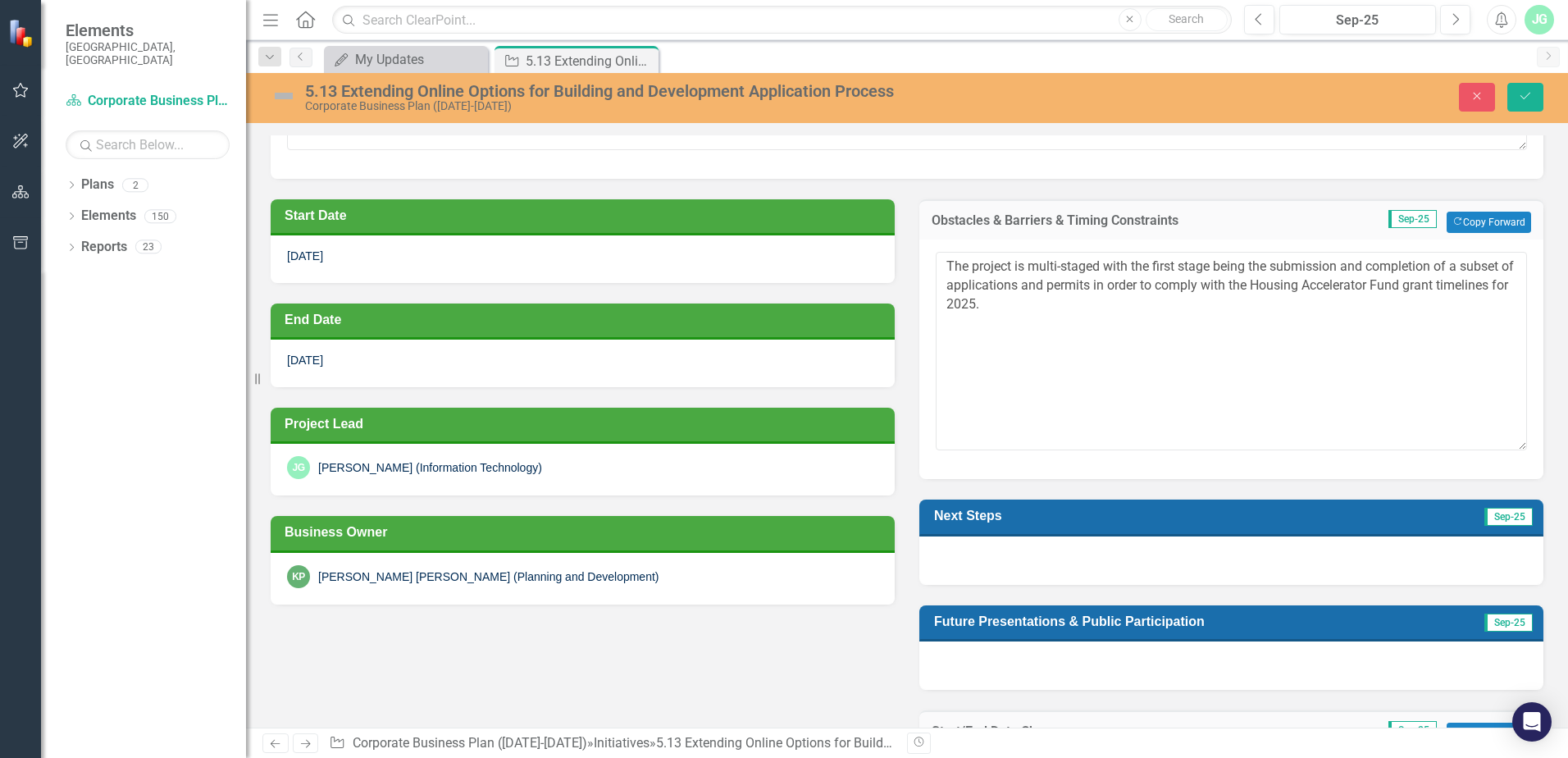
scroll to position [410, 0]
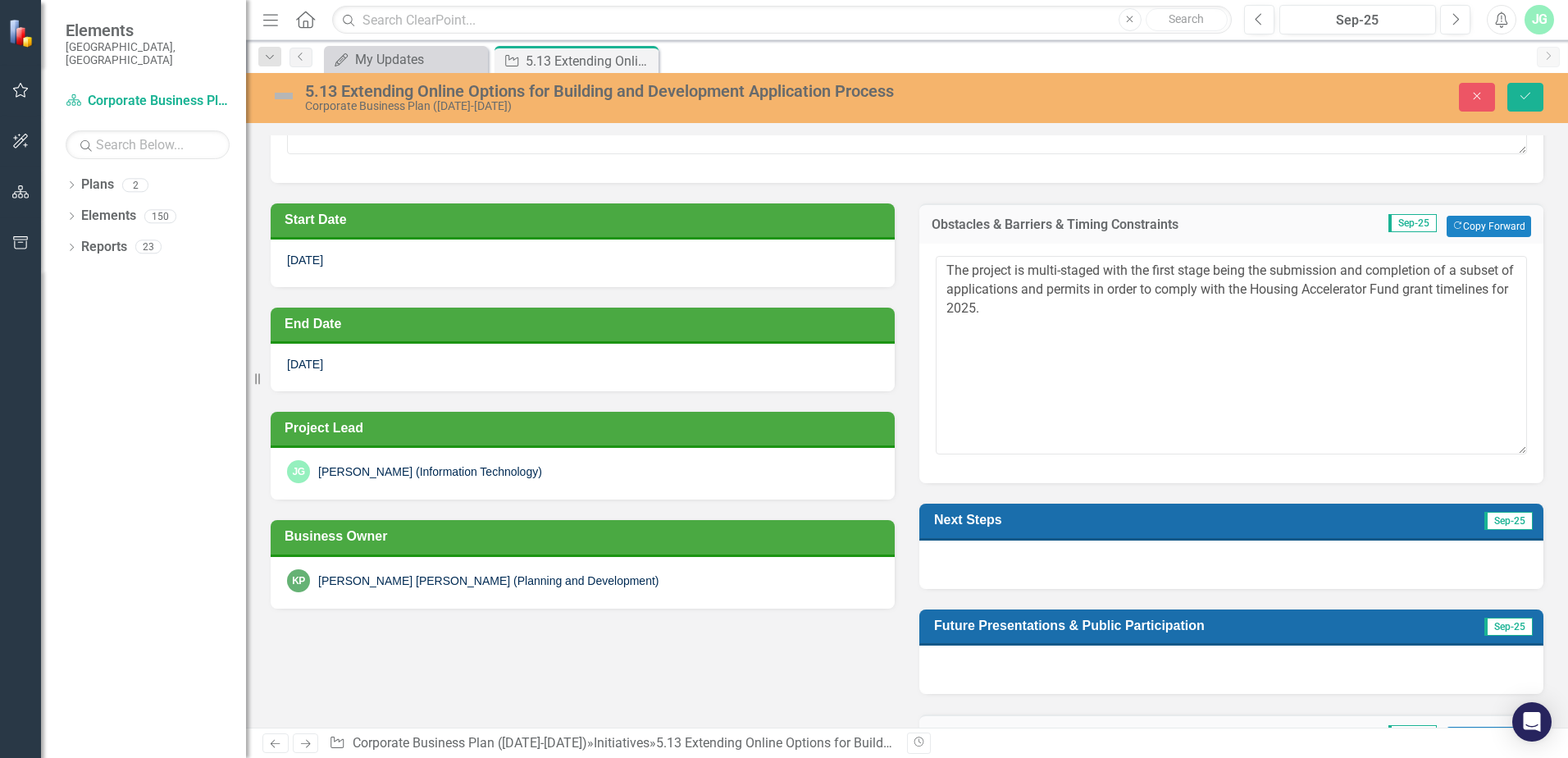
click at [1007, 659] on div at bounding box center [1230, 669] width 624 height 47
click at [996, 668] on div at bounding box center [1230, 669] width 624 height 47
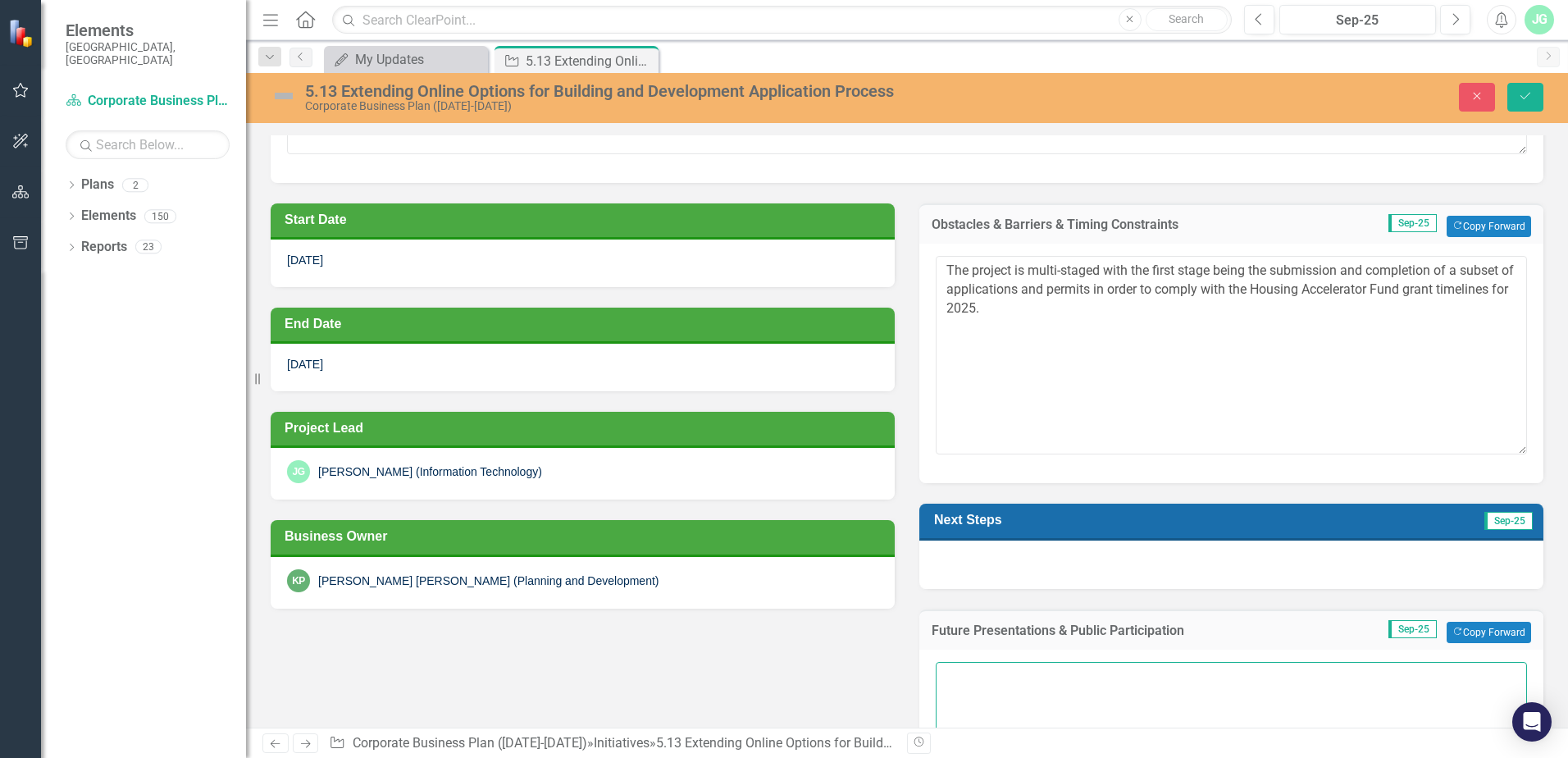
click at [996, 668] on textarea at bounding box center [1231, 762] width 591 height 199
type textarea "None planned at this time"
click at [988, 574] on div at bounding box center [1230, 564] width 624 height 47
click at [963, 562] on div at bounding box center [1230, 564] width 624 height 47
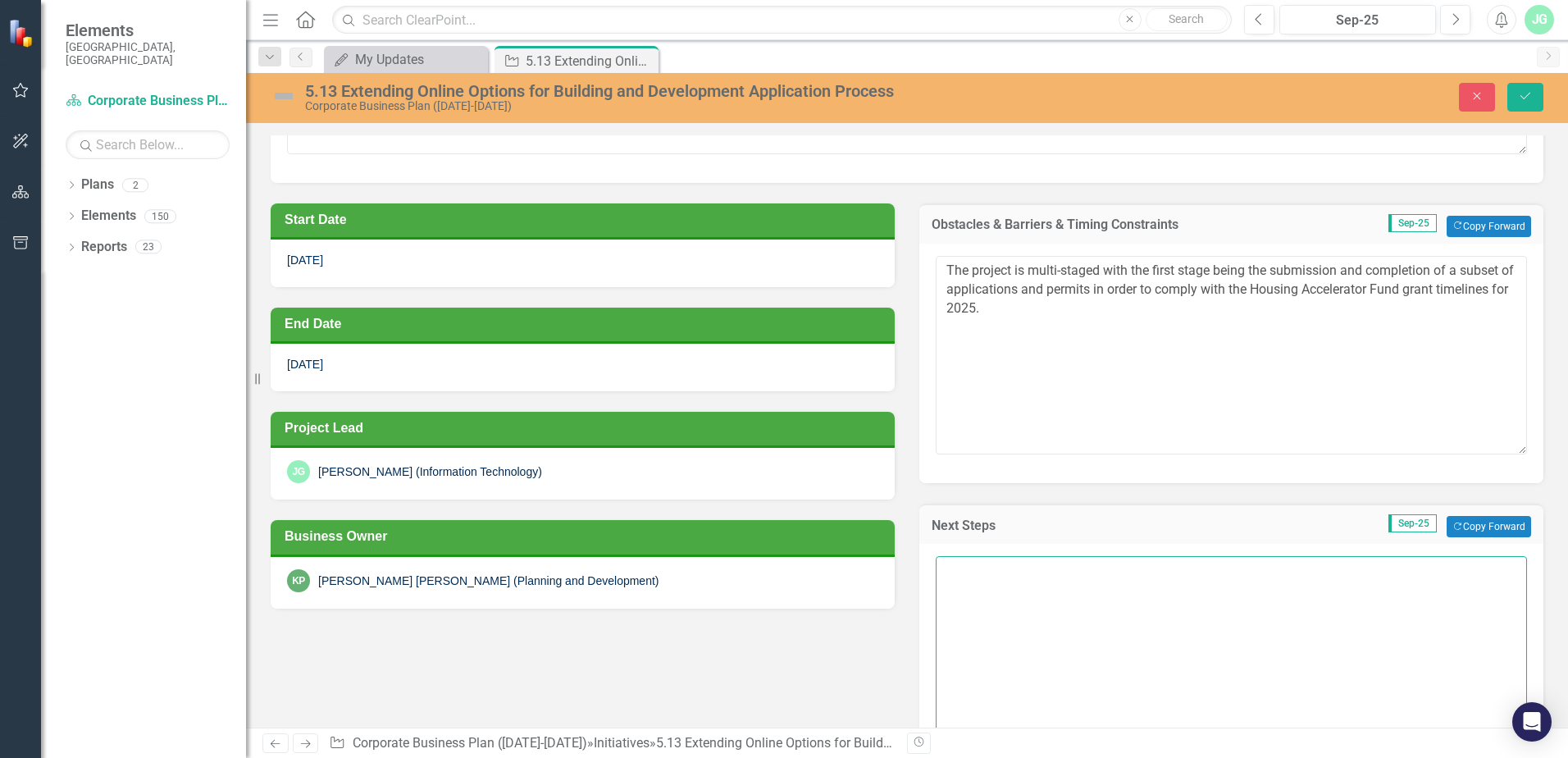
click at [963, 586] on textarea at bounding box center [1231, 656] width 591 height 199
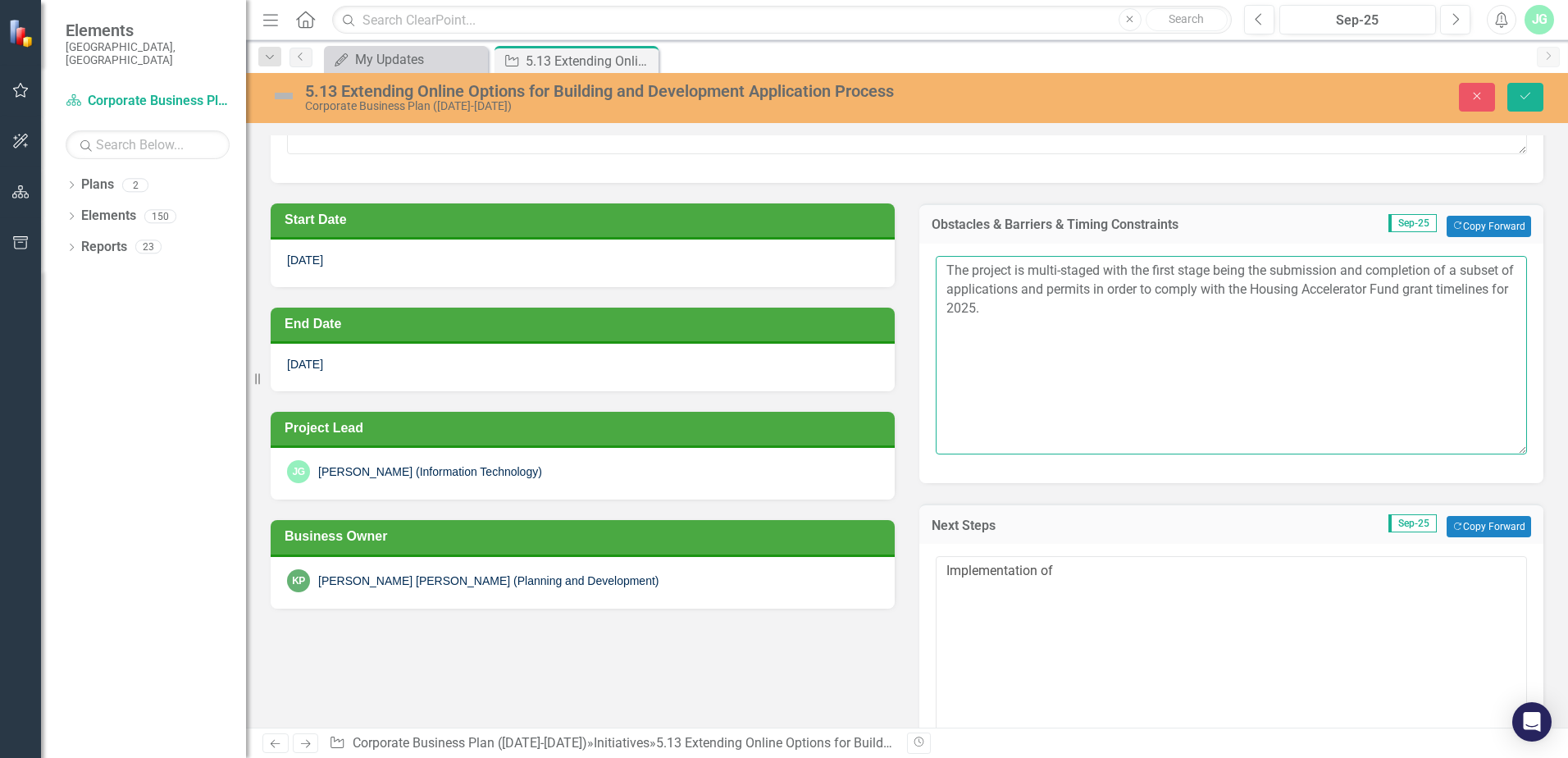
click at [1217, 297] on textarea "The project is multi-staged with the first stage being the submission and compl…" at bounding box center [1231, 356] width 591 height 199
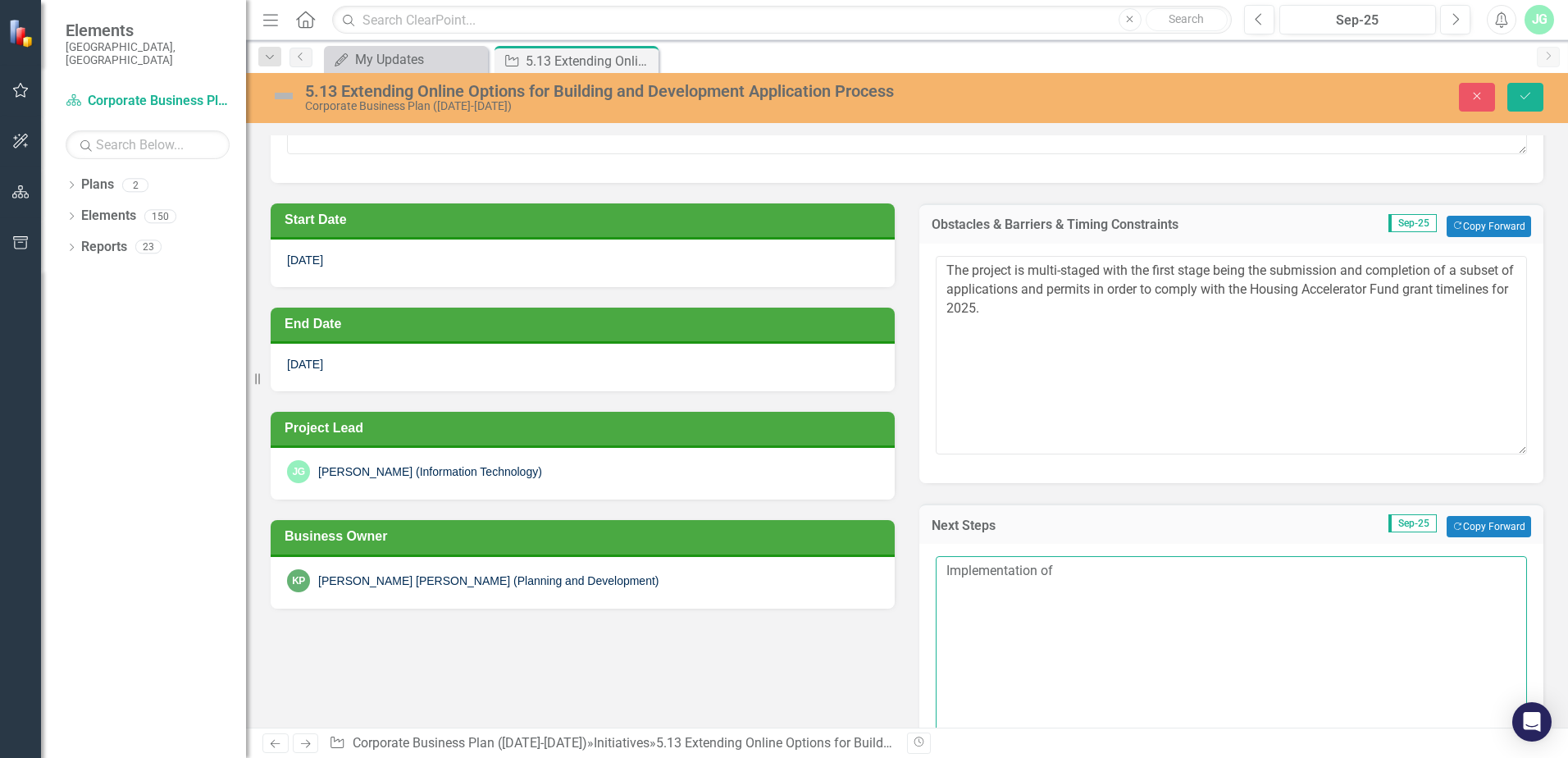
click at [1078, 572] on textarea "Implementation of" at bounding box center [1231, 656] width 591 height 199
drag, startPoint x: 1067, startPoint y: 573, endPoint x: 834, endPoint y: 568, distance: 233.1
click at [834, 568] on div "Start Date [DATE] End Date [DATE] Project Lead [PERSON_NAME] [PERSON_NAME] (Inf…" at bounding box center [906, 700] width 1298 height 1034
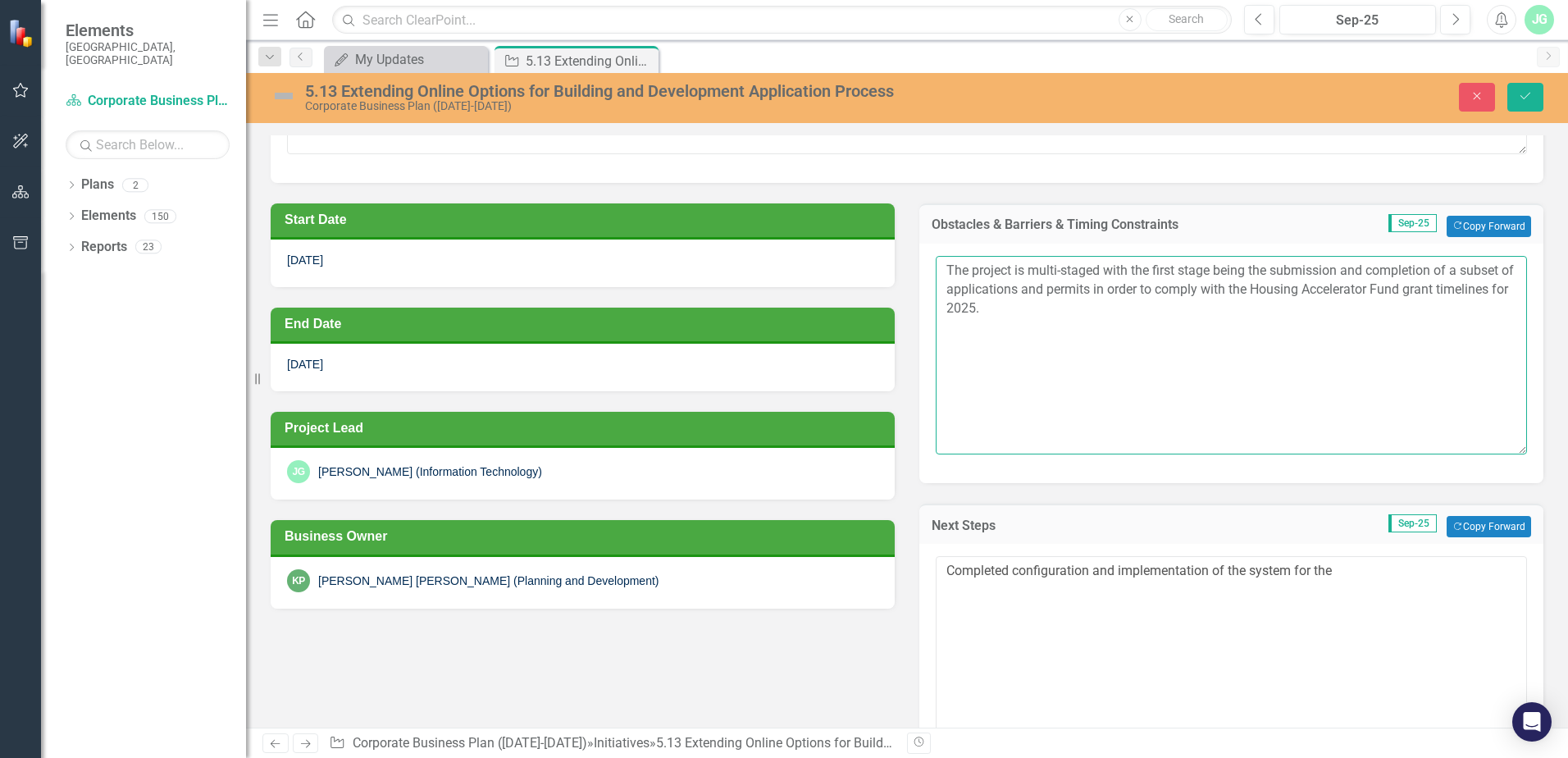
drag, startPoint x: 1269, startPoint y: 271, endPoint x: 1286, endPoint y: 316, distance: 48.1
click at [1286, 316] on textarea "The project is multi-staged with the first stage being the submission and compl…" at bounding box center [1231, 356] width 591 height 199
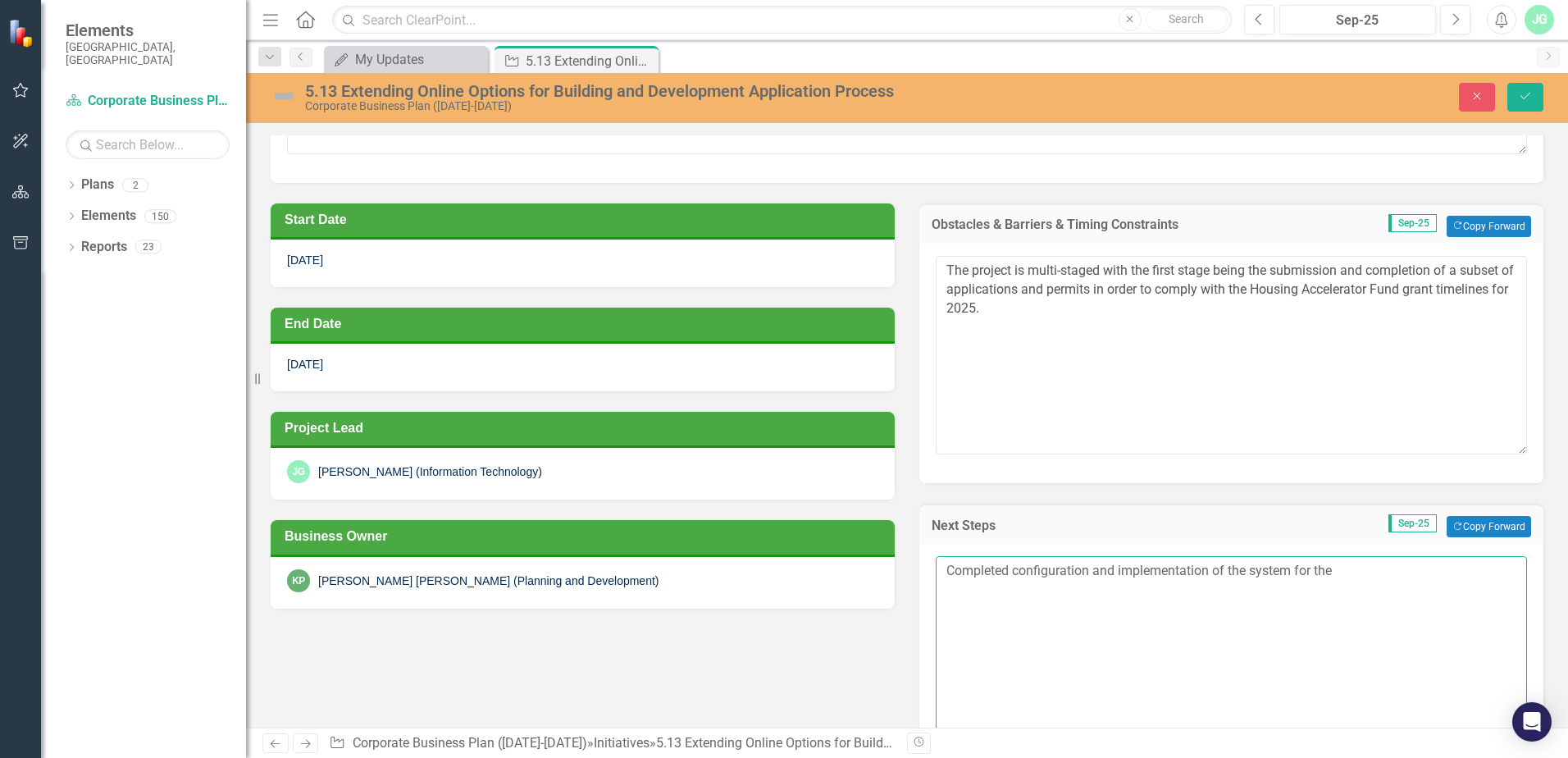
click at [1366, 573] on textarea "Completed configuration and implementation of the system for the" at bounding box center [1231, 656] width 591 height 199
paste textarea "submission and completion of a subset of applications and permits in order to c…"
drag, startPoint x: 1171, startPoint y: 589, endPoint x: 1230, endPoint y: 604, distance: 60.9
click at [1230, 604] on textarea "Completed configuration and implementation of the system for the submission and…" at bounding box center [1231, 656] width 591 height 199
type textarea "Completed configuration and implementation of the system for the submission and…"
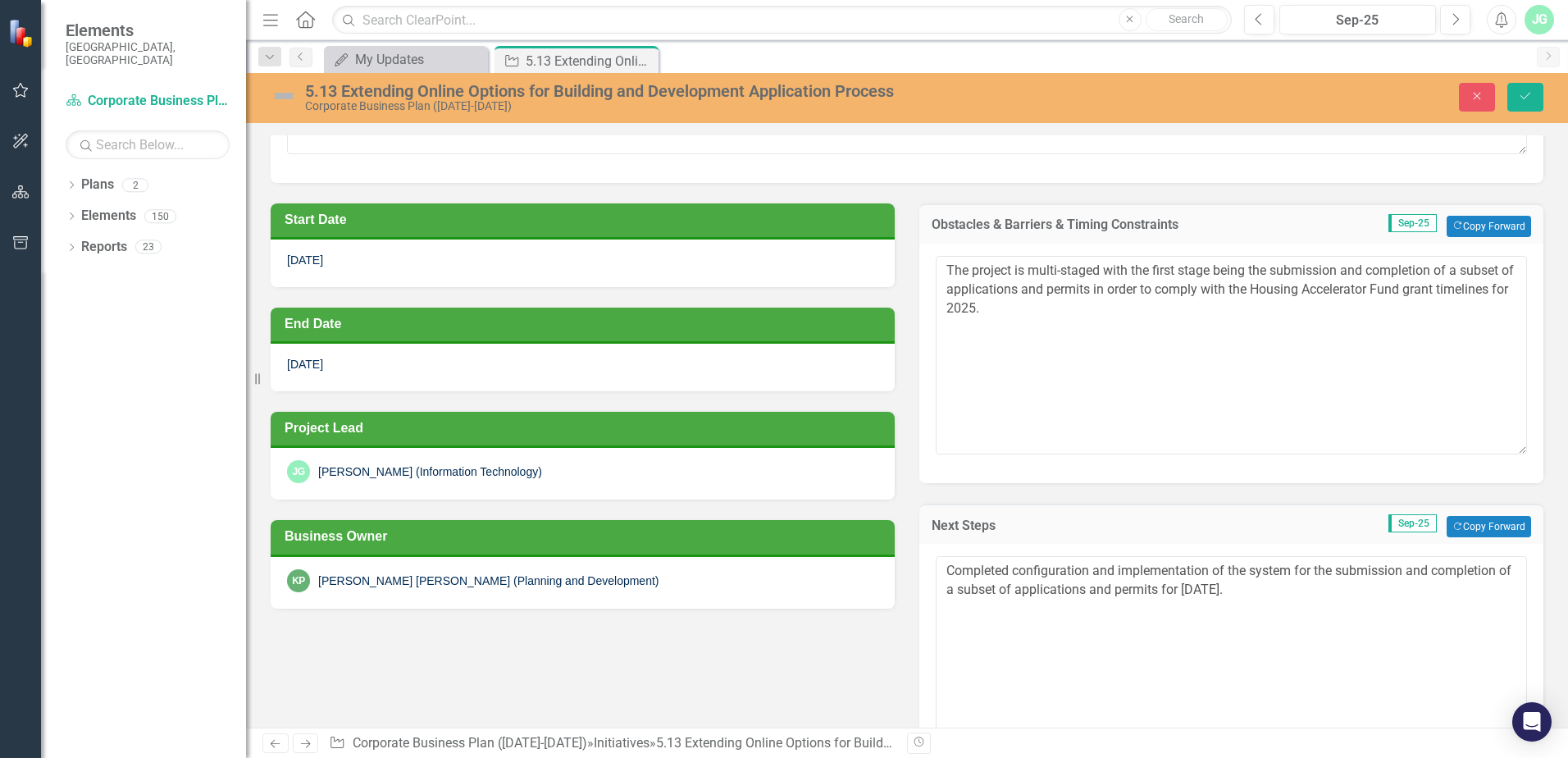
click at [776, 651] on div "Start Date [DATE] End Date [DATE] Project Lead [PERSON_NAME] [PERSON_NAME] (Inf…" at bounding box center [906, 700] width 1298 height 1034
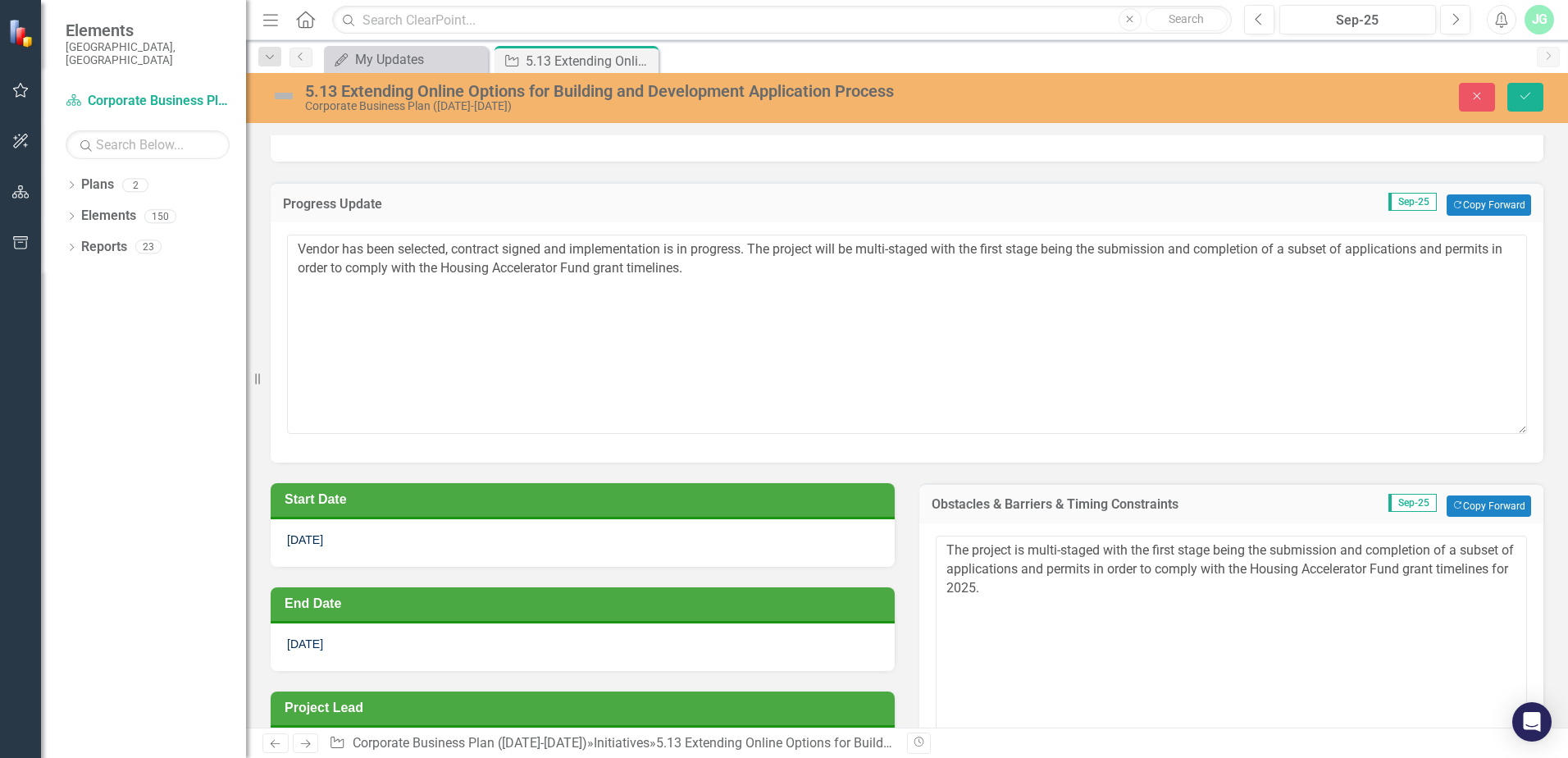
scroll to position [0, 0]
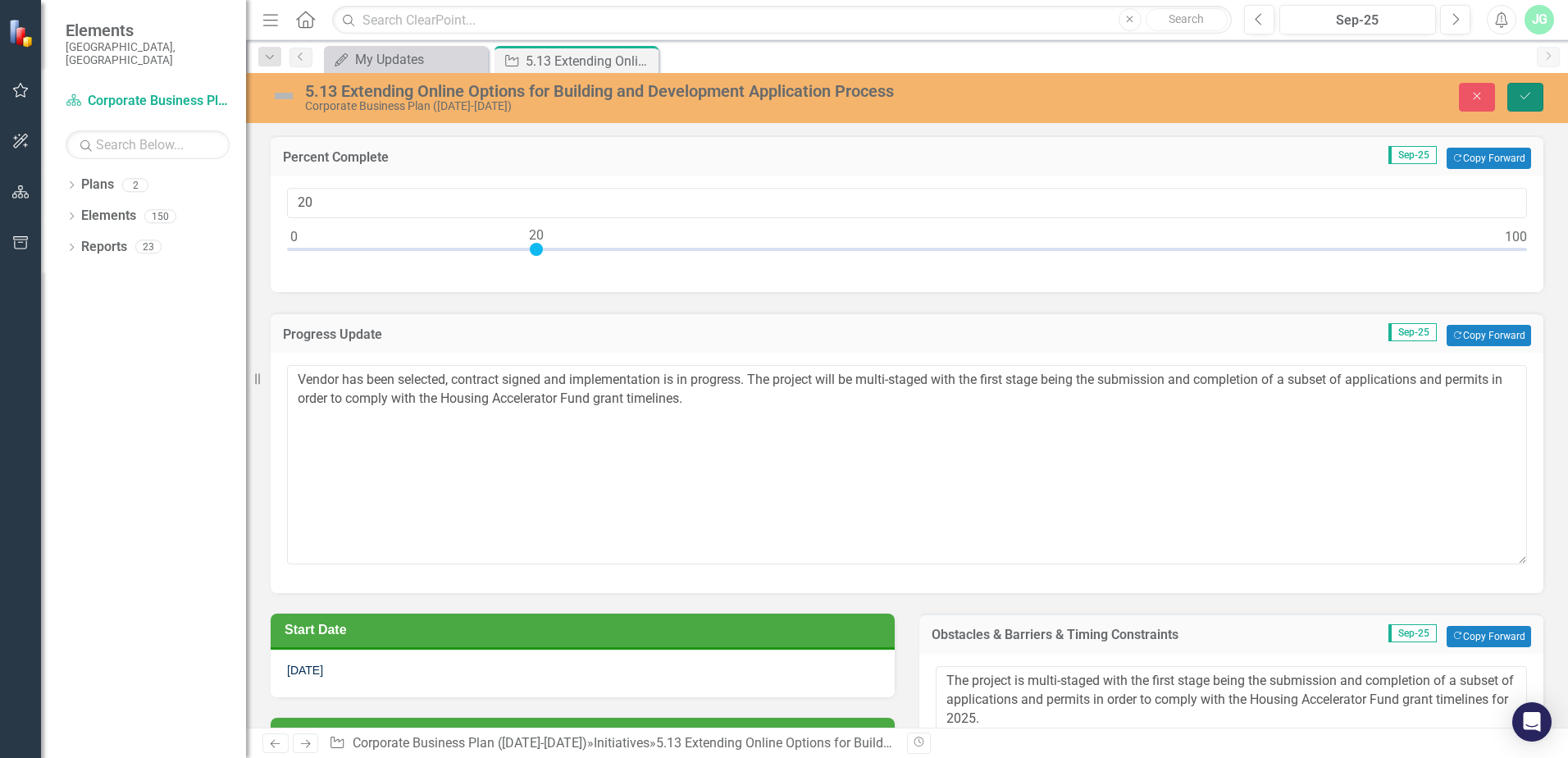
click at [1527, 90] on icon "Save" at bounding box center [1525, 96] width 14 height 12
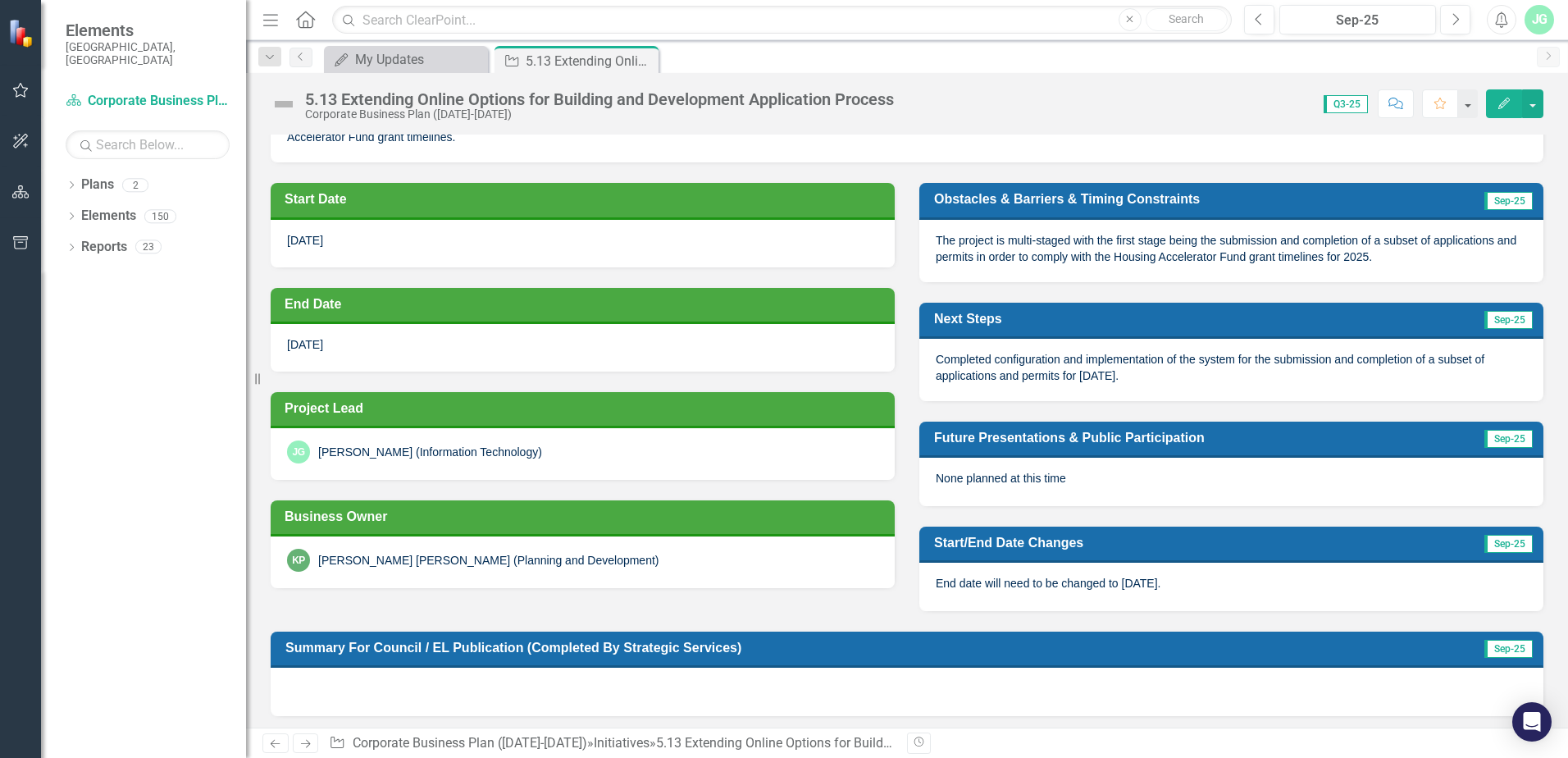
scroll to position [392, 0]
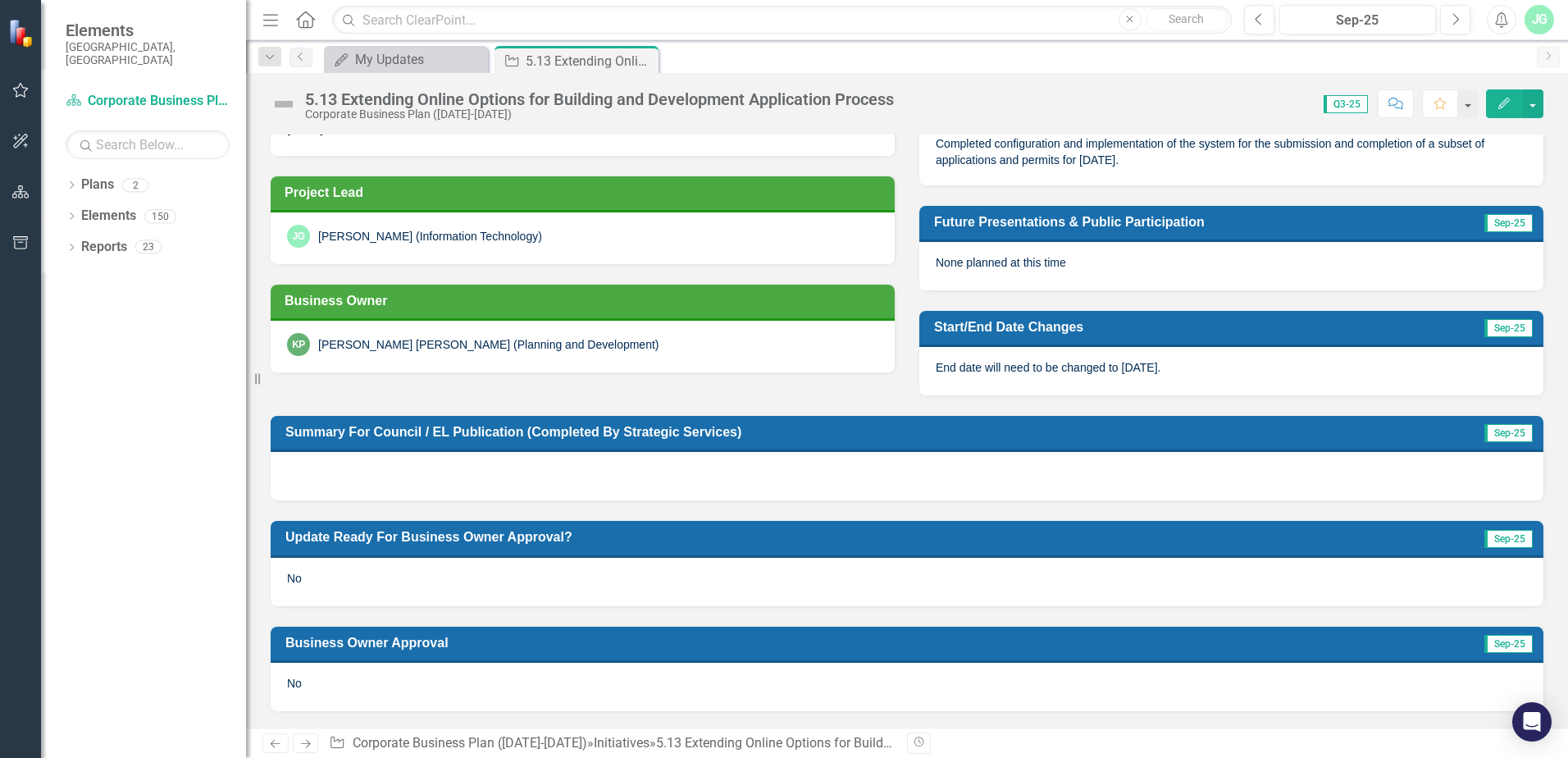
click at [363, 565] on div "No" at bounding box center [906, 581] width 1272 height 47
click at [312, 579] on div "No" at bounding box center [906, 581] width 1272 height 47
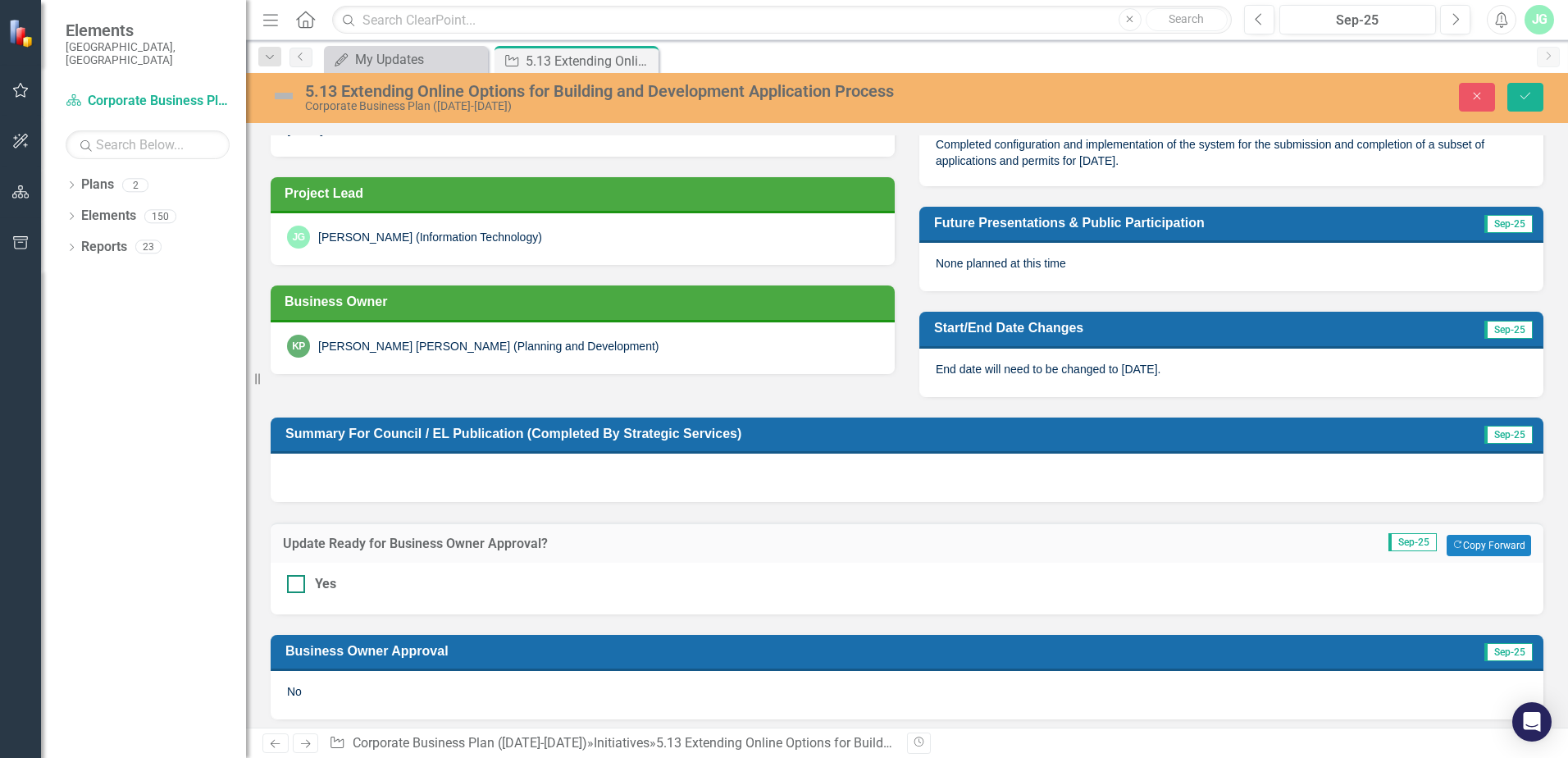
click at [296, 582] on input "Yes" at bounding box center [292, 581] width 11 height 11
checkbox input "true"
click at [1521, 89] on button "Save" at bounding box center [1525, 97] width 36 height 29
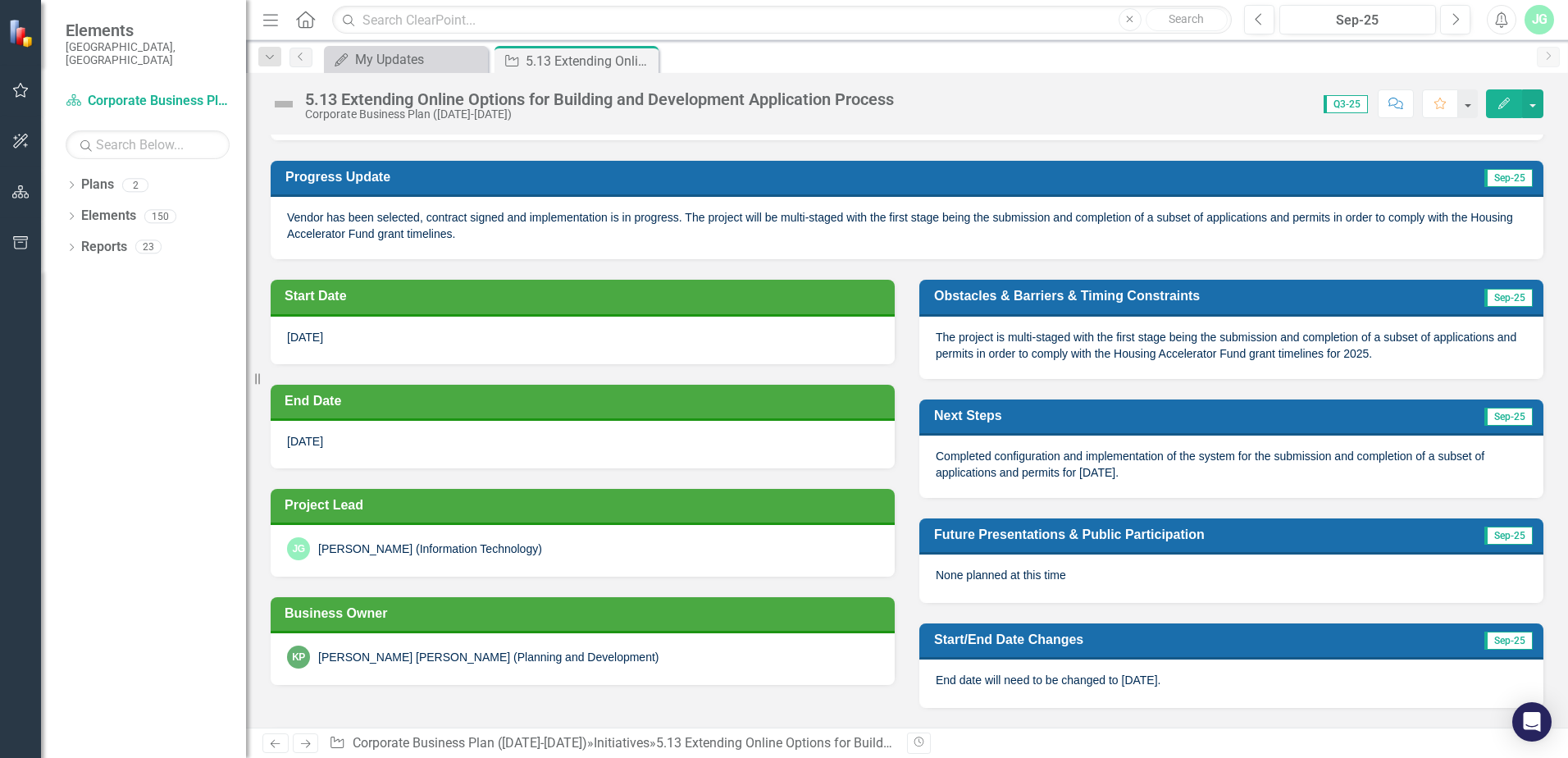
scroll to position [0, 0]
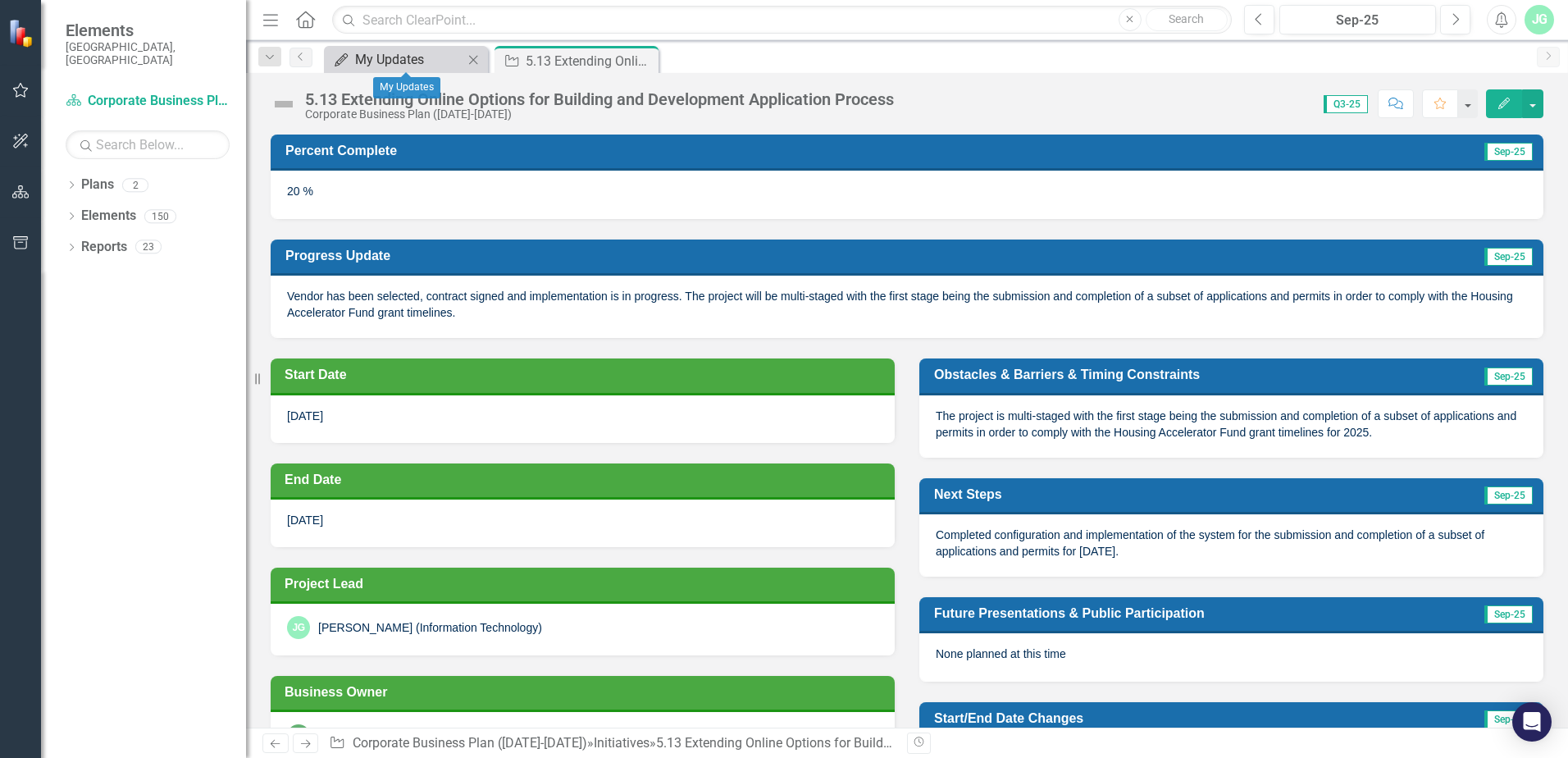
click at [430, 65] on div "My Updates" at bounding box center [408, 59] width 108 height 21
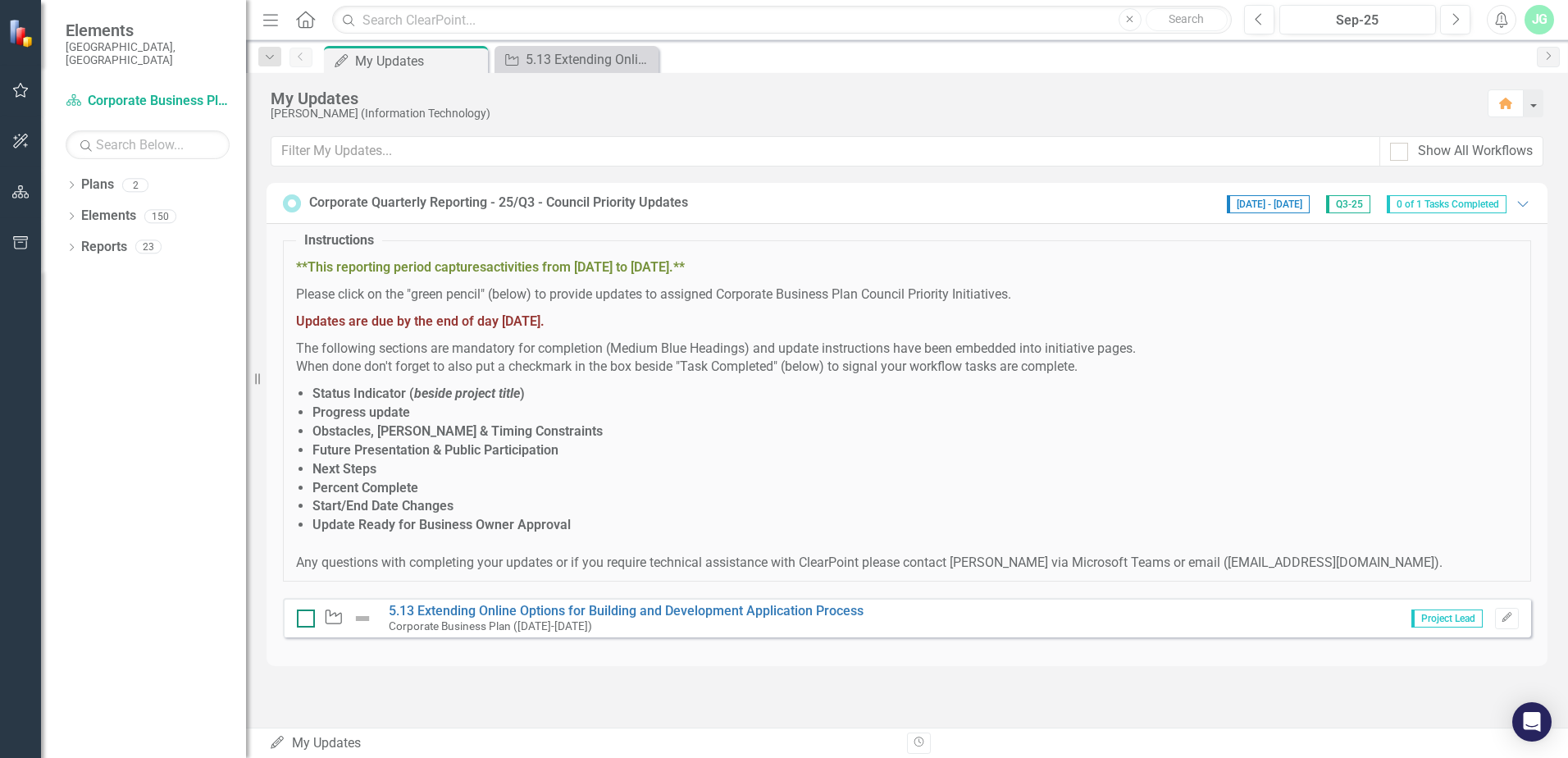
click at [298, 614] on input "checkbox" at bounding box center [302, 615] width 11 height 11
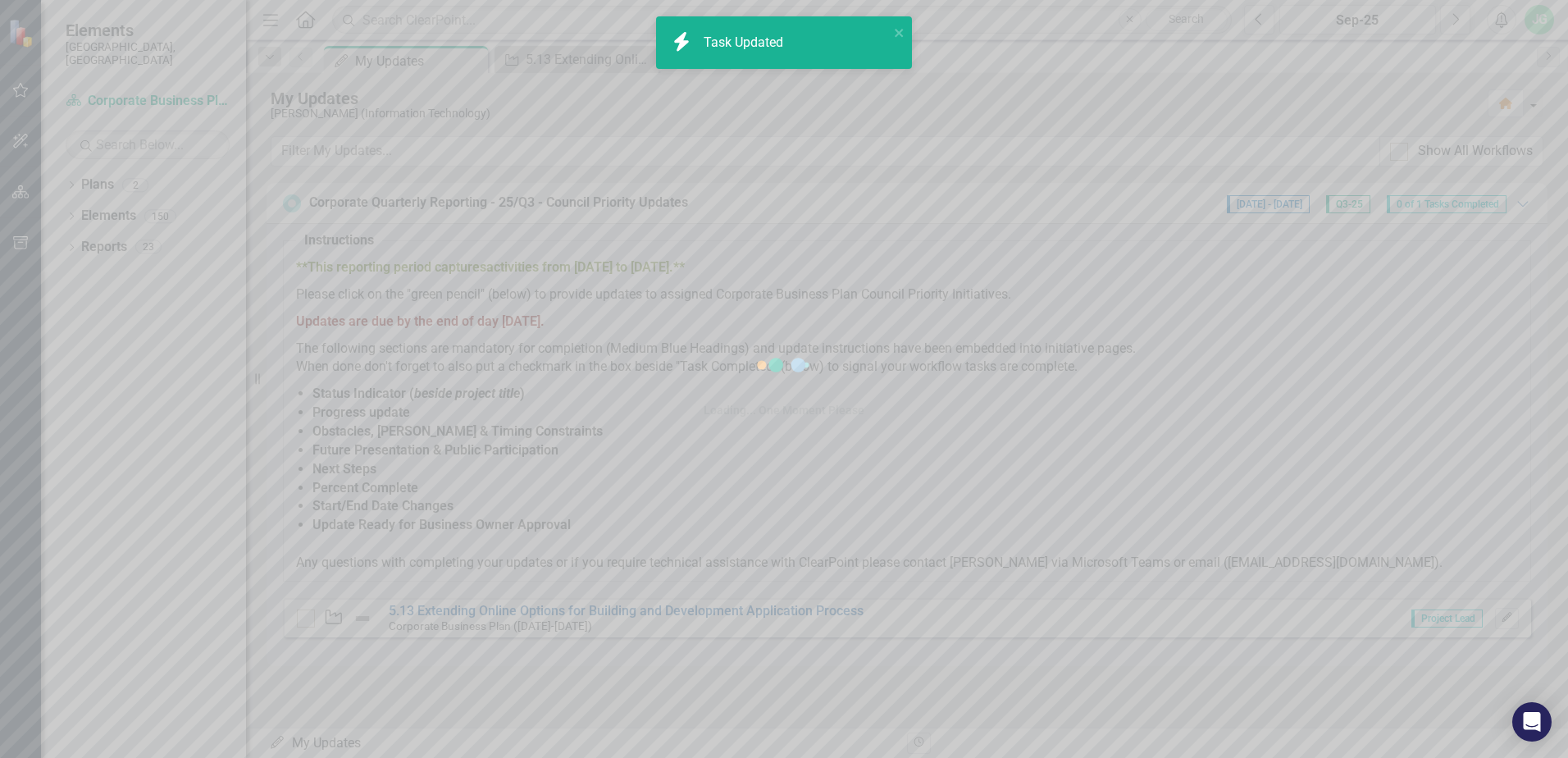
checkbox input "true"
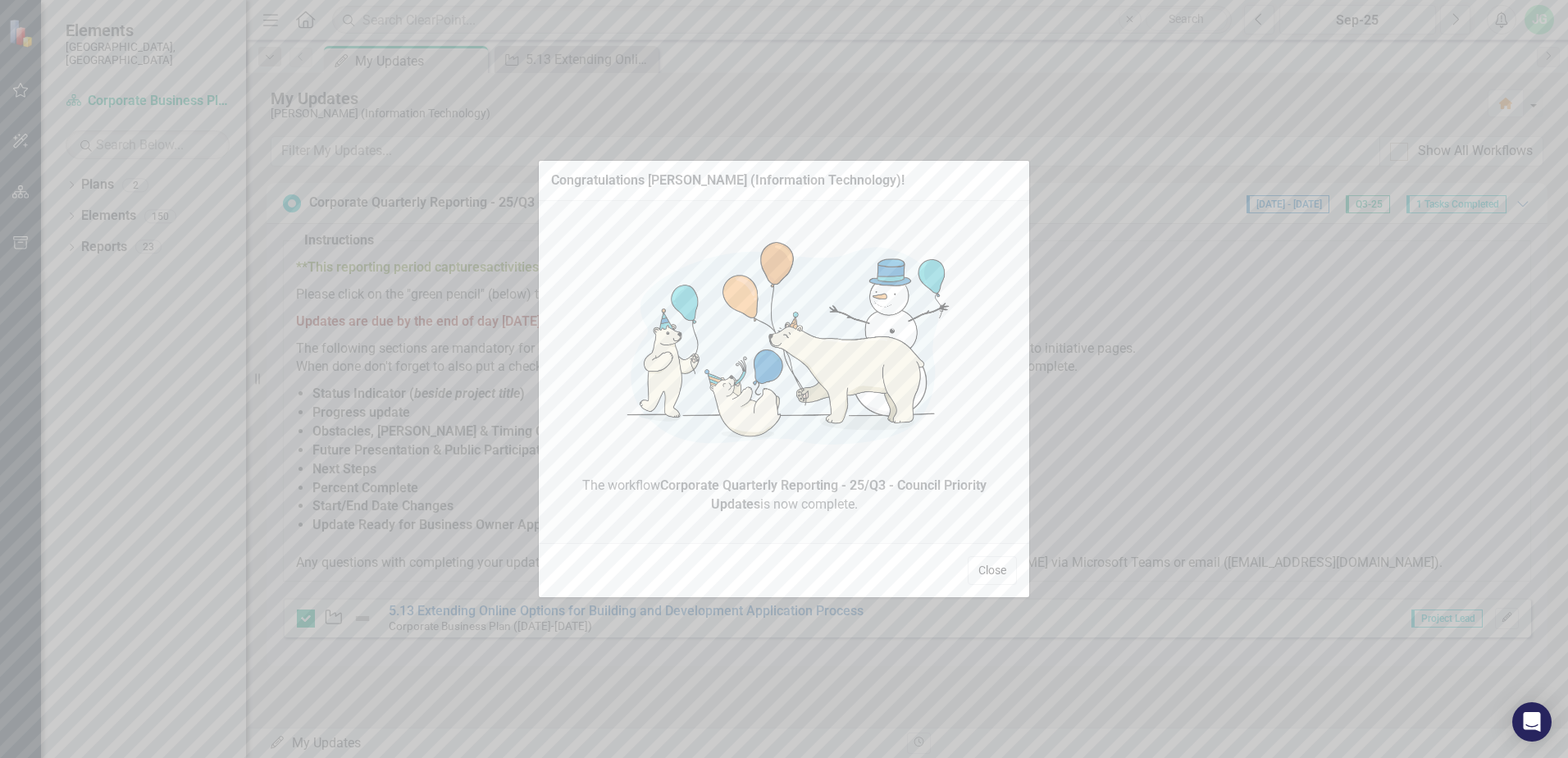
click at [988, 565] on button "Close" at bounding box center [991, 571] width 49 height 29
